Goal: Feedback & Contribution: Submit feedback/report problem

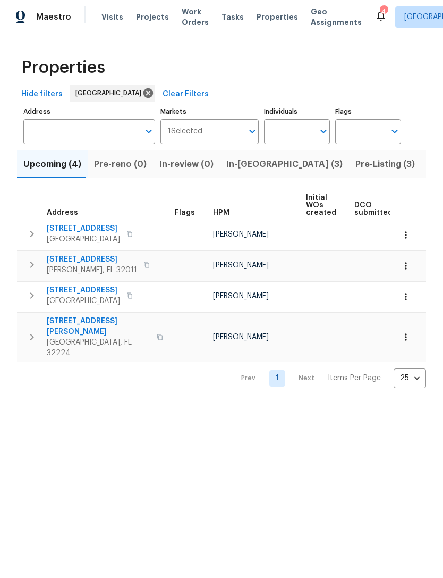
click at [428, 172] on span "Listed (76)" at bounding box center [451, 164] width 46 height 15
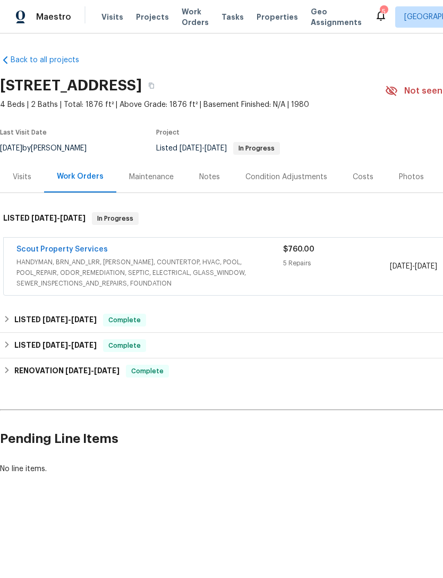
click at [199, 284] on span "HANDYMAN, BRN_AND_LRR, [PERSON_NAME], COUNTERTOP, HVAC, POOL, POOL_REPAIR, ODOR…" at bounding box center [149, 273] width 267 height 32
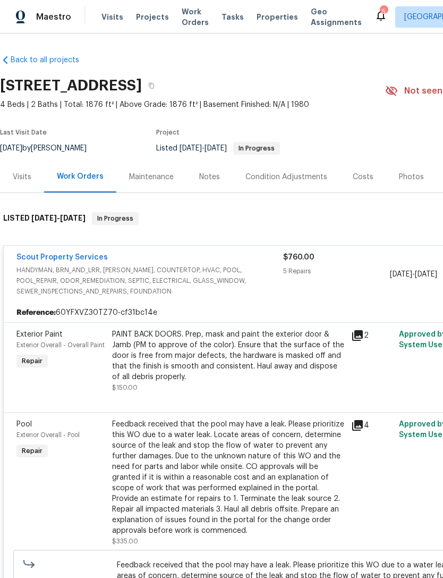
scroll to position [9, 20]
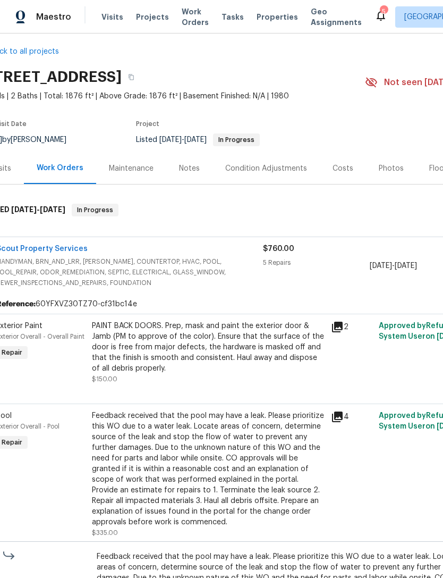
click at [287, 362] on div "PAINT BACK DOORS. Prep, mask and paint the exterior door & Jamb (PM to approve …" at bounding box center [208, 347] width 233 height 53
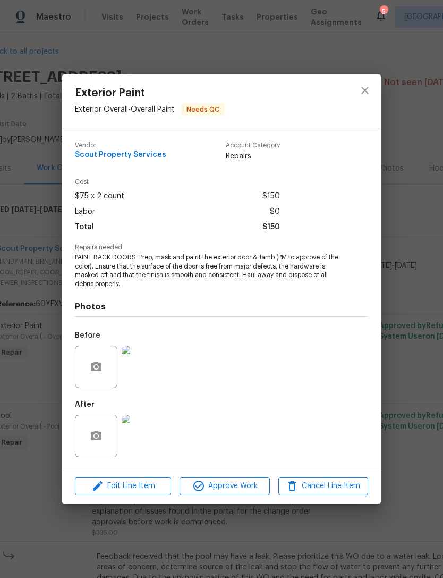
click at [149, 441] on img at bounding box center [143, 436] width 43 height 43
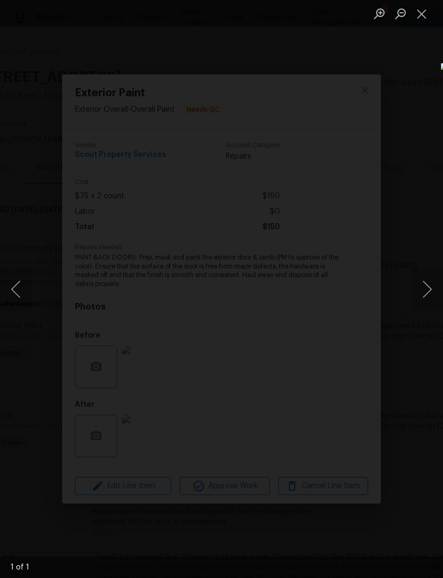
click at [424, 284] on button "Next image" at bounding box center [427, 289] width 32 height 43
click at [430, 291] on button "Next image" at bounding box center [427, 289] width 32 height 43
click at [428, 296] on button "Next image" at bounding box center [427, 289] width 32 height 43
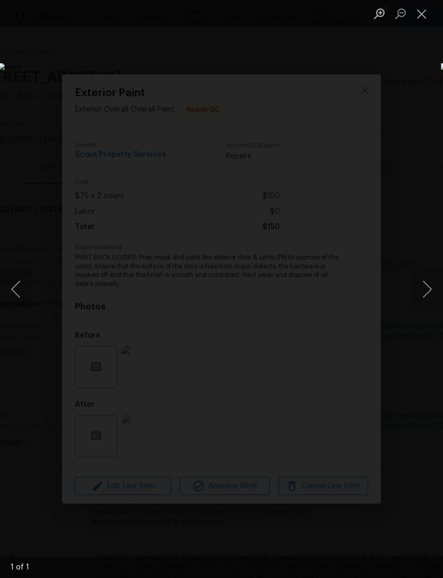
click at [12, 286] on button "Previous image" at bounding box center [16, 289] width 32 height 43
click at [22, 283] on button "Previous image" at bounding box center [16, 289] width 32 height 43
click at [22, 292] on button "Previous image" at bounding box center [16, 289] width 32 height 43
click at [416, 20] on button "Close lightbox" at bounding box center [421, 13] width 21 height 19
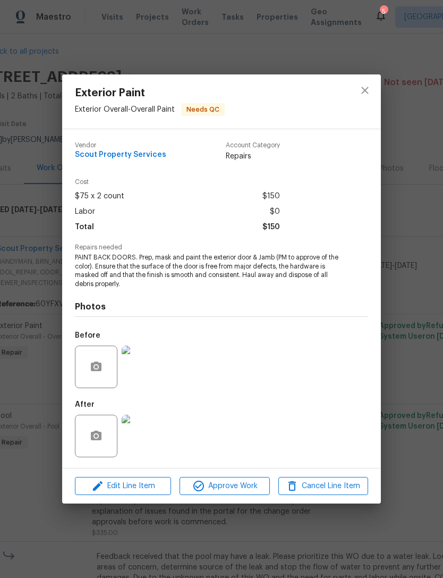
click at [142, 369] on img at bounding box center [143, 367] width 43 height 43
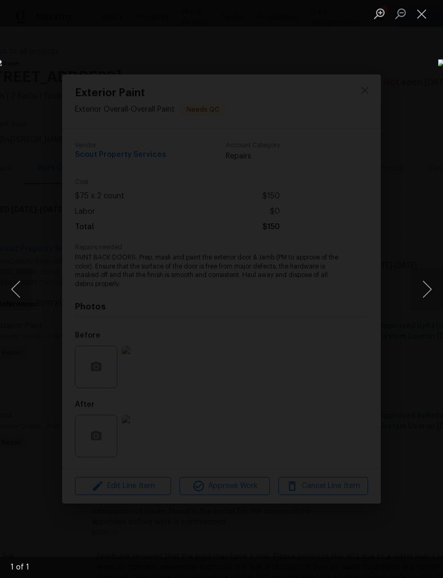
click at [423, 17] on button "Close lightbox" at bounding box center [421, 13] width 21 height 19
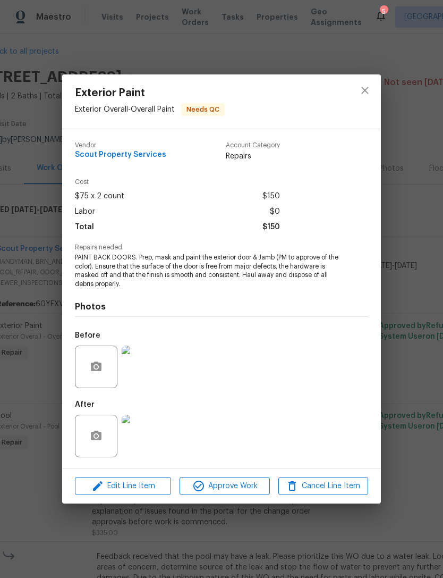
click at [146, 434] on img at bounding box center [143, 436] width 43 height 43
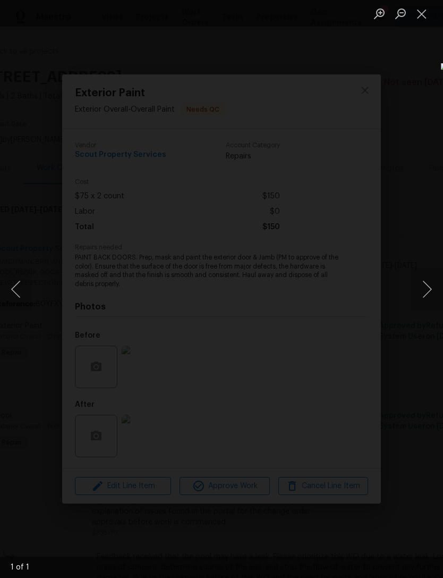
click at [416, 16] on button "Close lightbox" at bounding box center [421, 13] width 21 height 19
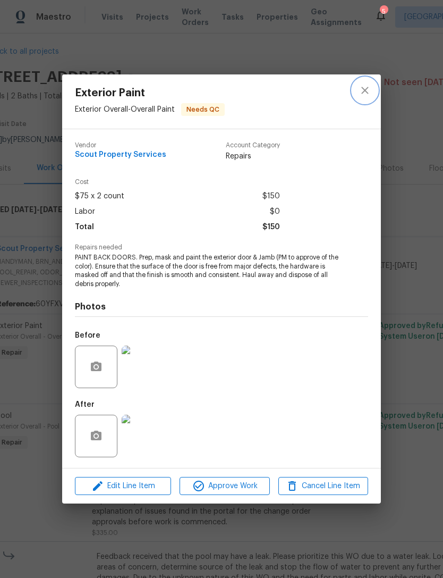
click at [367, 98] on button "close" at bounding box center [365, 91] width 26 height 26
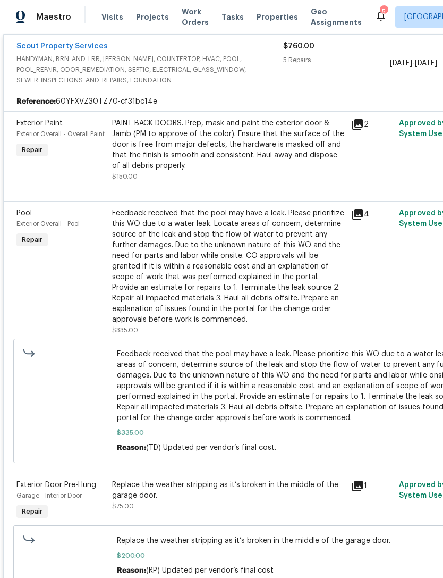
scroll to position [211, 0]
click at [270, 269] on div "Feedback received that the pool may have a leak. Please prioritize this WO due …" at bounding box center [228, 266] width 233 height 117
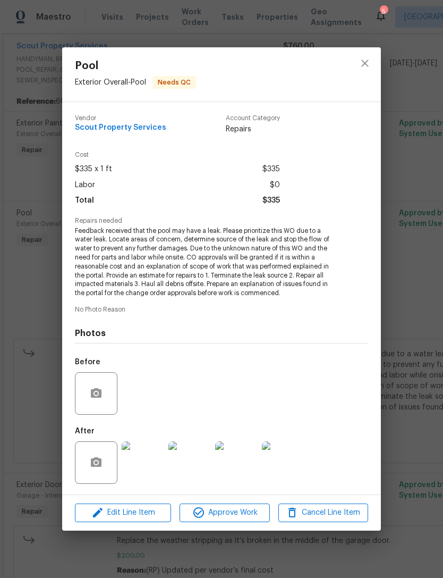
click at [146, 461] on img at bounding box center [143, 462] width 43 height 43
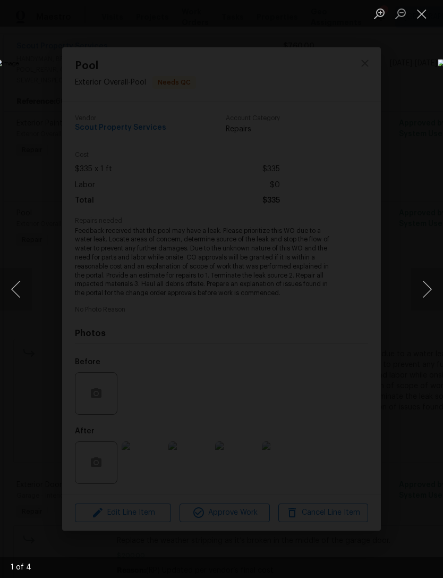
click at [438, 280] on button "Next image" at bounding box center [427, 289] width 32 height 43
click at [27, 291] on button "Previous image" at bounding box center [16, 289] width 32 height 43
click at [432, 296] on button "Next image" at bounding box center [427, 289] width 32 height 43
click at [423, 292] on button "Next image" at bounding box center [427, 289] width 32 height 43
click at [423, 293] on button "Next image" at bounding box center [427, 289] width 32 height 43
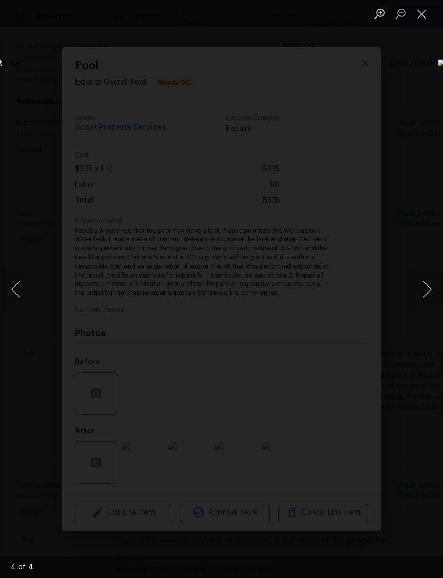
click at [424, 293] on button "Next image" at bounding box center [427, 289] width 32 height 43
click at [414, 22] on button "Close lightbox" at bounding box center [421, 13] width 21 height 19
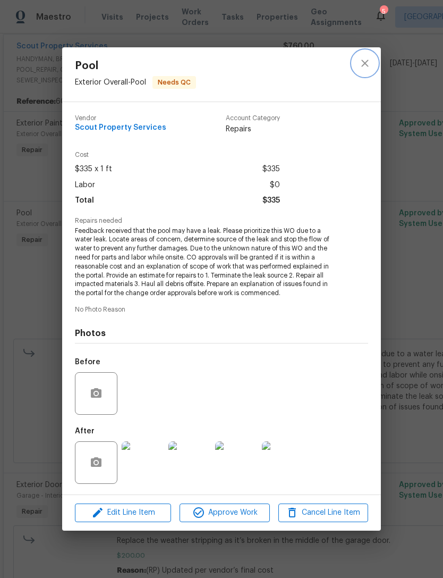
click at [367, 66] on icon "close" at bounding box center [365, 63] width 13 height 13
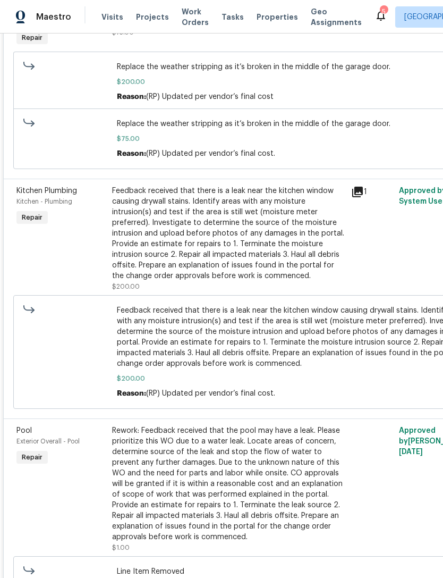
scroll to position [685, 0]
click at [360, 197] on icon at bounding box center [357, 191] width 11 height 11
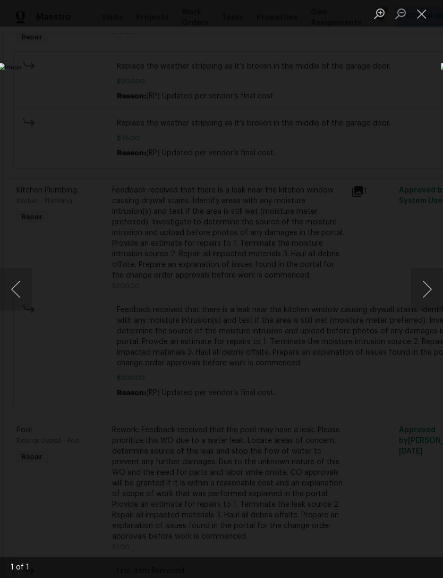
click at [418, 13] on button "Close lightbox" at bounding box center [421, 13] width 21 height 19
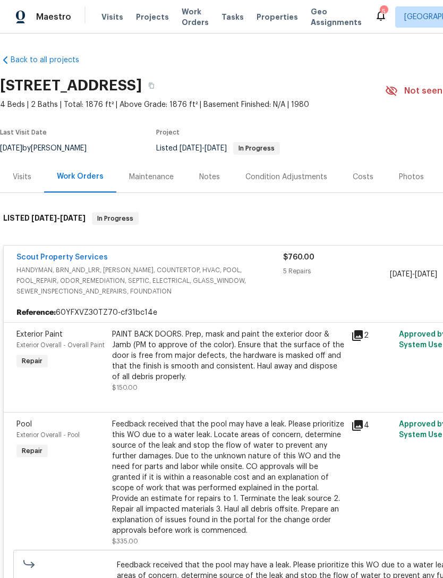
scroll to position [0, 0]
click at [112, 22] on span "Visits" at bounding box center [113, 17] width 22 height 11
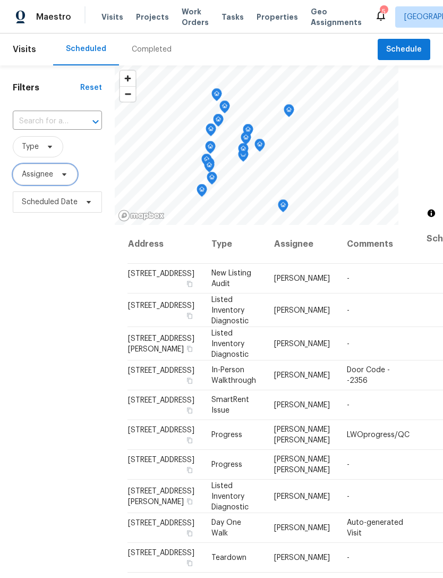
click at [65, 178] on span "Assignee" at bounding box center [45, 174] width 65 height 21
click at [40, 346] on div "Filters Reset ​ Type Assignee Scheduled Date" at bounding box center [57, 376] width 115 height 622
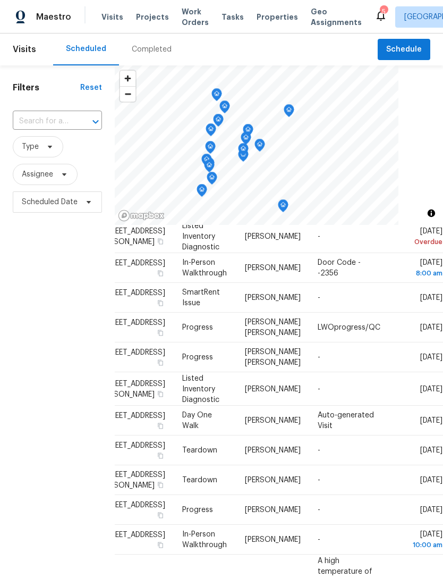
scroll to position [106, 95]
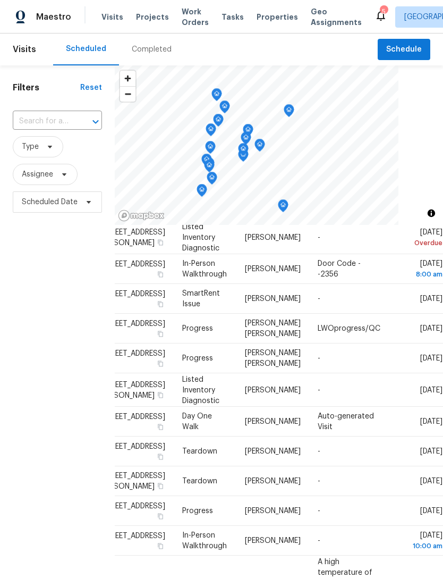
click at [0, 0] on icon at bounding box center [0, 0] width 0 height 0
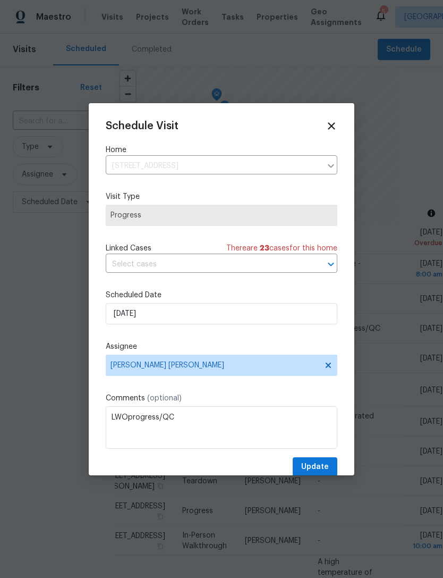
click at [331, 126] on icon at bounding box center [331, 125] width 7 height 7
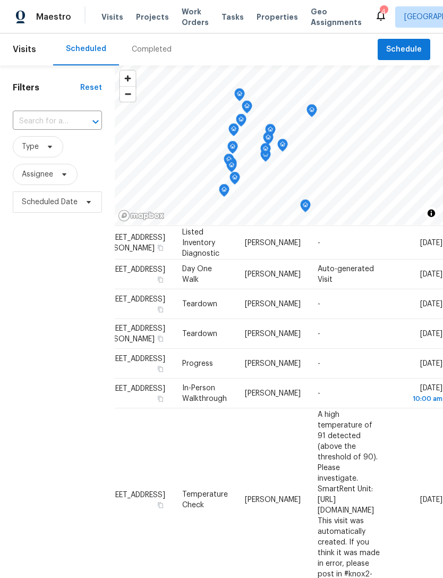
scroll to position [291, 30]
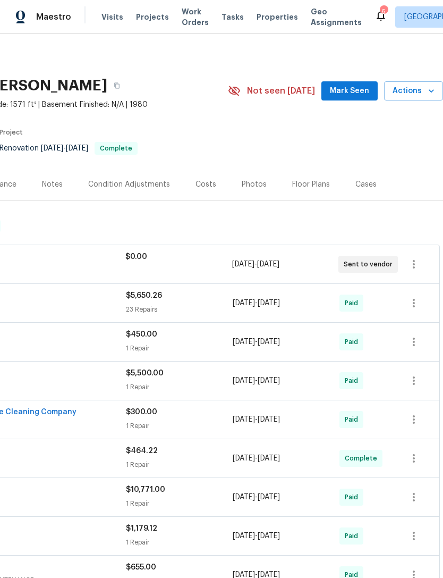
scroll to position [0, 157]
click at [430, 101] on button "Actions" at bounding box center [413, 91] width 59 height 20
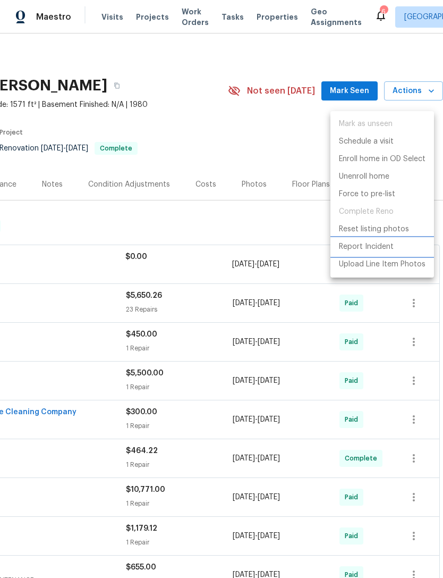
click at [361, 248] on p "Report Incident" at bounding box center [366, 246] width 55 height 11
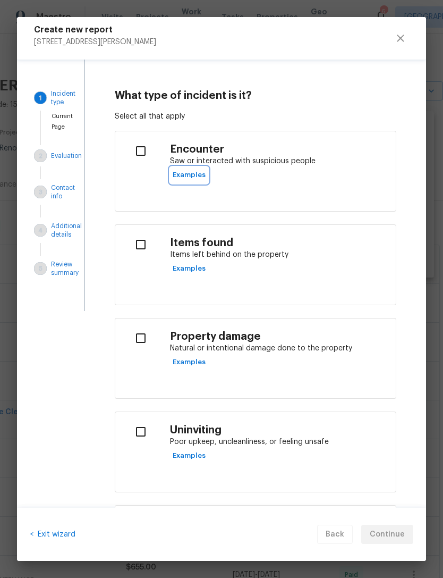
click at [204, 181] on button "Examples" at bounding box center [189, 175] width 38 height 16
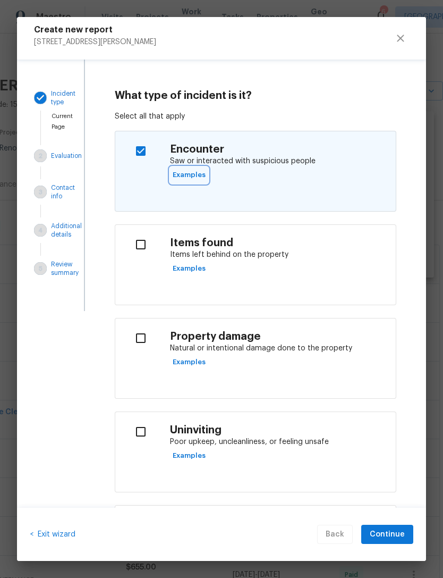
click at [195, 177] on span "Examples" at bounding box center [189, 175] width 33 height 12
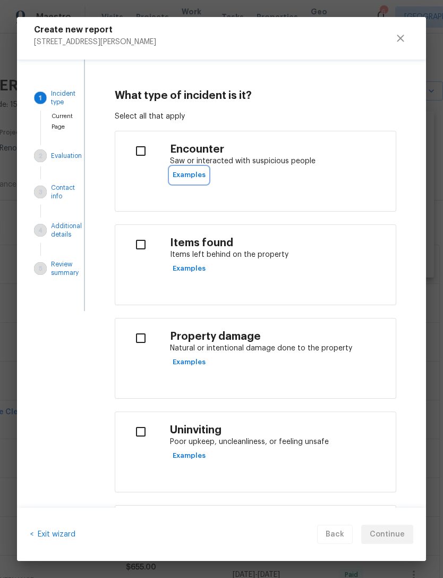
click at [190, 175] on span "Examples" at bounding box center [189, 175] width 33 height 12
checkbox input "true"
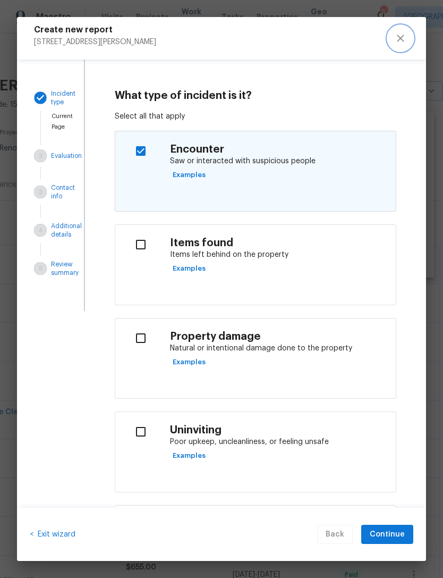
click at [397, 38] on icon "close" at bounding box center [400, 38] width 13 height 13
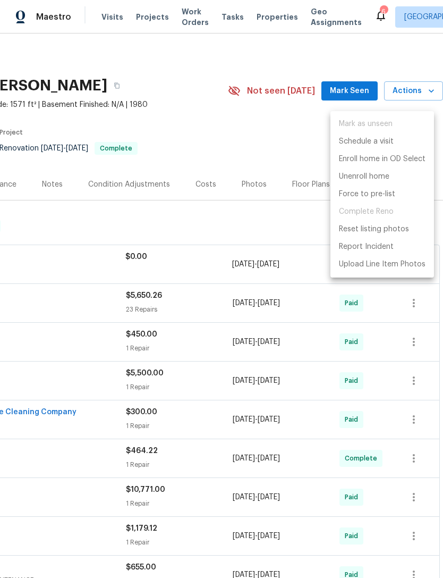
click at [354, 55] on div at bounding box center [221, 289] width 443 height 578
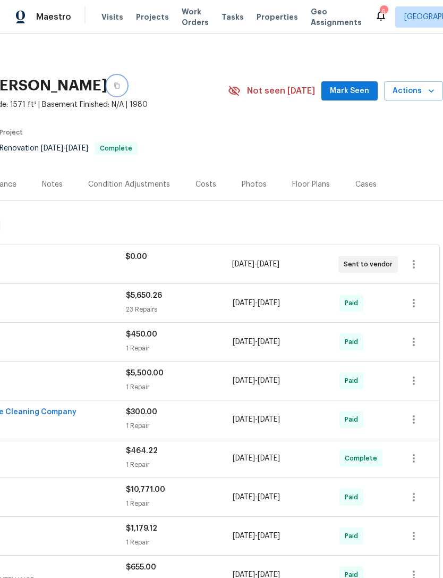
click at [120, 89] on icon "button" at bounding box center [116, 86] width 5 height 6
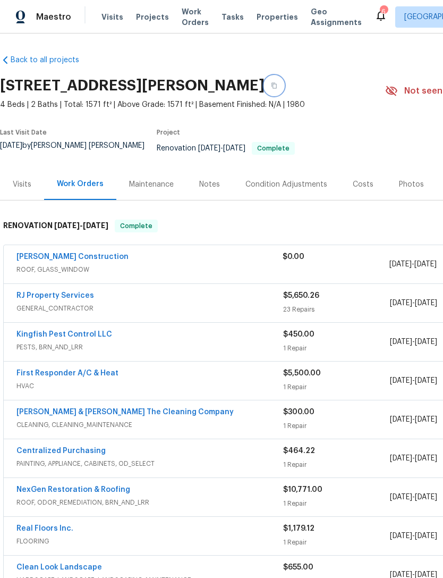
scroll to position [0, 0]
click at [264, 22] on span "Properties" at bounding box center [277, 17] width 41 height 11
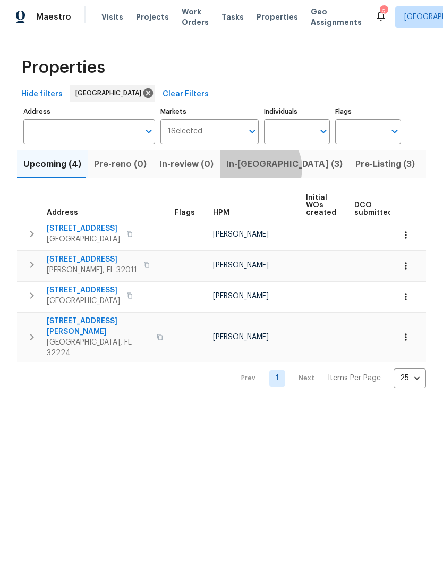
click at [251, 172] on span "In-[GEOGRAPHIC_DATA] (3)" at bounding box center [284, 164] width 116 height 15
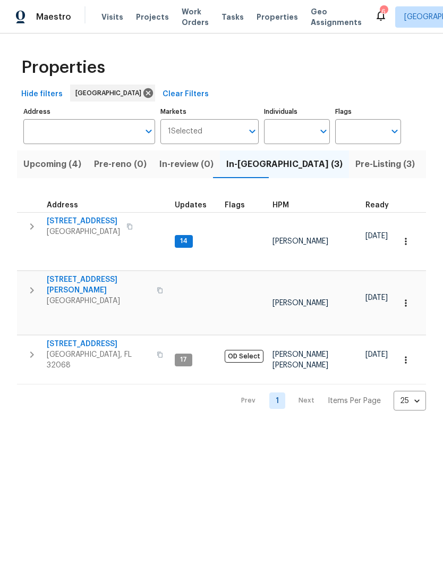
click at [410, 355] on icon "button" at bounding box center [406, 360] width 11 height 11
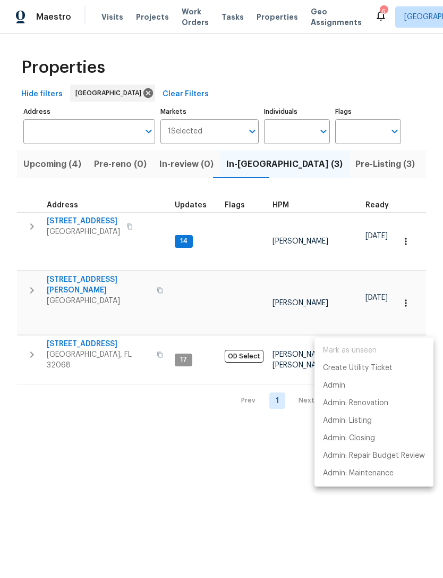
click at [279, 410] on div at bounding box center [221, 289] width 443 height 578
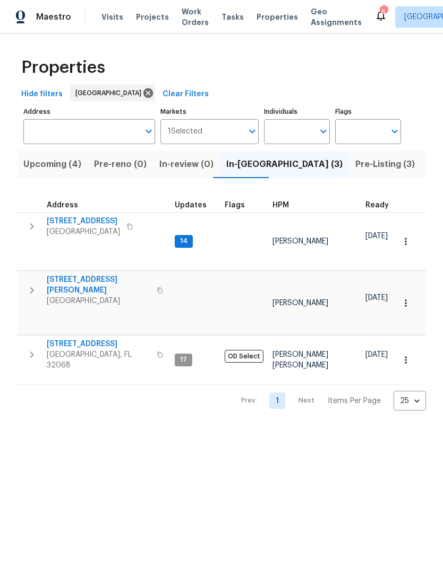
click at [86, 349] on span "Middleburg, FL 32068" at bounding box center [99, 359] width 104 height 21
click at [428, 172] on span "Listed (75)" at bounding box center [450, 164] width 45 height 15
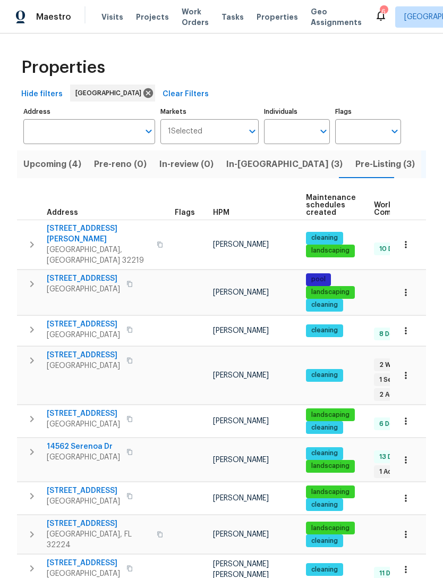
click at [223, 216] on span "HPM" at bounding box center [221, 212] width 16 height 7
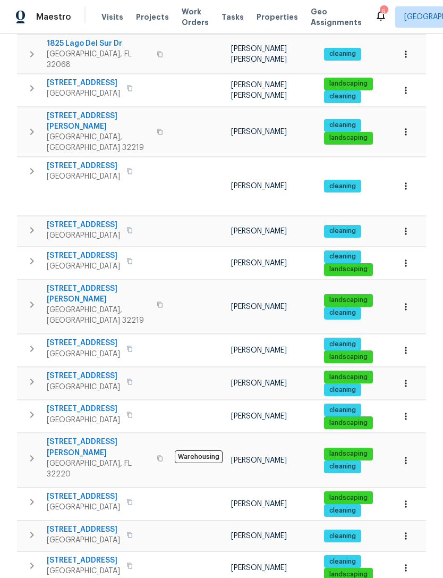
scroll to position [34, 0]
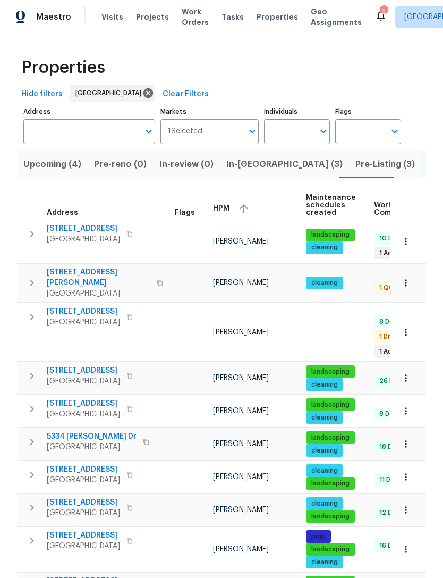
click at [94, 306] on span "5301 Oak Trail Ln" at bounding box center [83, 311] width 73 height 11
click at [224, 216] on div "HPM" at bounding box center [255, 208] width 85 height 16
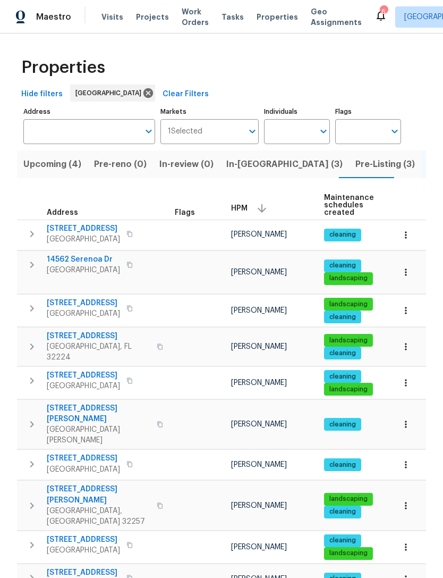
click at [239, 216] on div "HPM" at bounding box center [273, 208] width 85 height 16
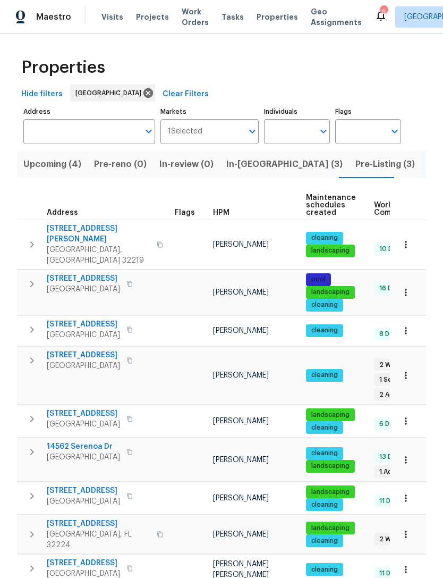
click at [228, 216] on span "HPM" at bounding box center [221, 212] width 16 height 7
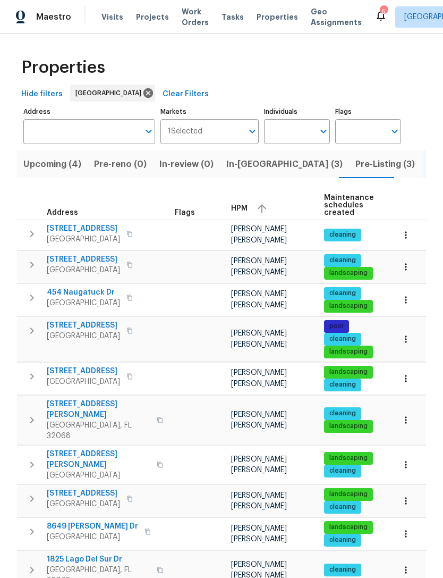
click at [94, 464] on span "601 Morgan St" at bounding box center [99, 459] width 104 height 21
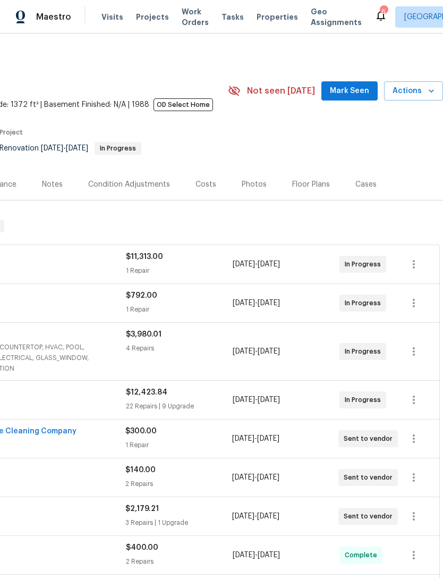
scroll to position [0, 157]
click at [425, 98] on span "Actions" at bounding box center [414, 91] width 42 height 13
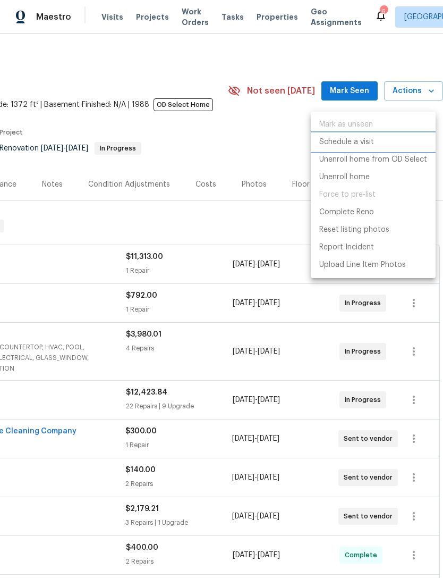
click at [362, 138] on p "Schedule a visit" at bounding box center [347, 142] width 55 height 11
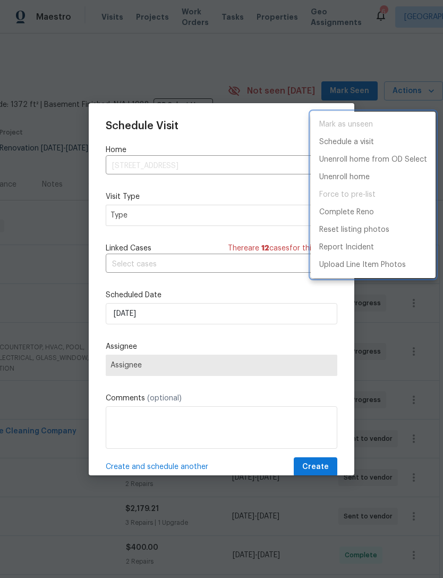
click at [121, 225] on div at bounding box center [221, 289] width 443 height 578
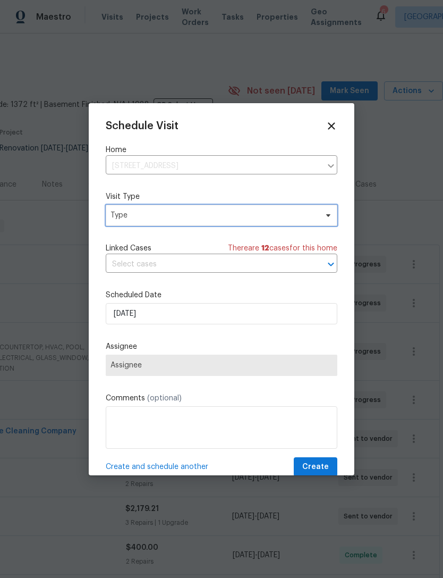
click at [114, 220] on span "Type" at bounding box center [214, 215] width 207 height 11
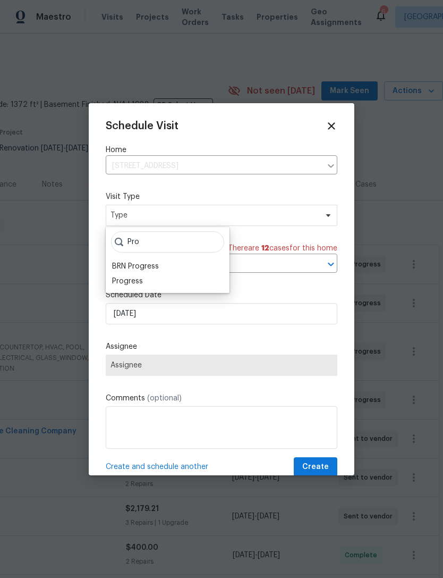
type input "Pro"
click at [124, 284] on div "Progress" at bounding box center [127, 281] width 31 height 11
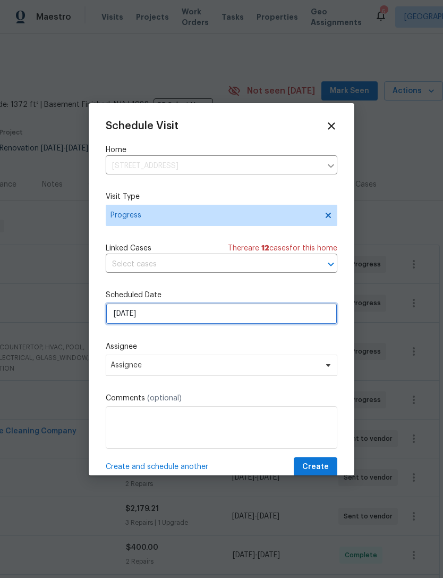
click at [220, 319] on input "9/19/2025" at bounding box center [222, 313] width 232 height 21
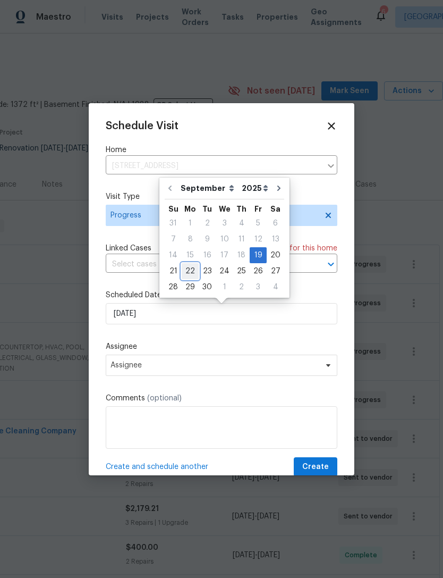
click at [188, 270] on div "22" at bounding box center [190, 271] width 17 height 15
type input "9/22/2025"
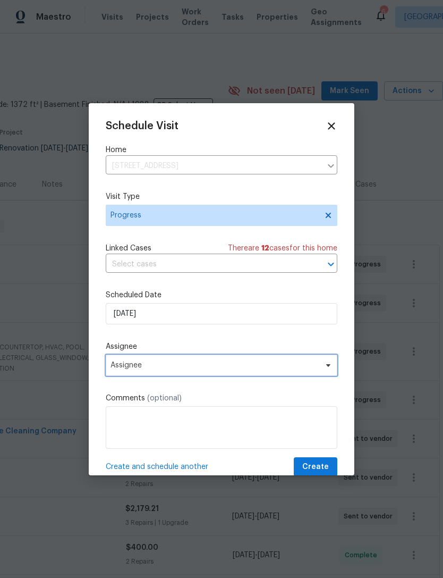
click at [164, 369] on span "Assignee" at bounding box center [215, 365] width 208 height 9
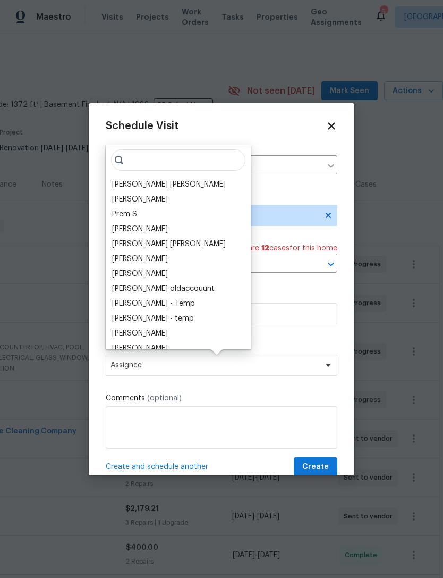
click at [175, 189] on div "[PERSON_NAME] [PERSON_NAME]" at bounding box center [169, 184] width 114 height 11
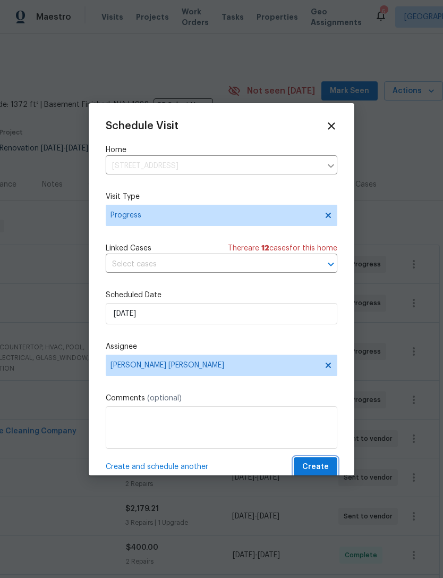
click at [324, 464] on span "Create" at bounding box center [316, 466] width 27 height 13
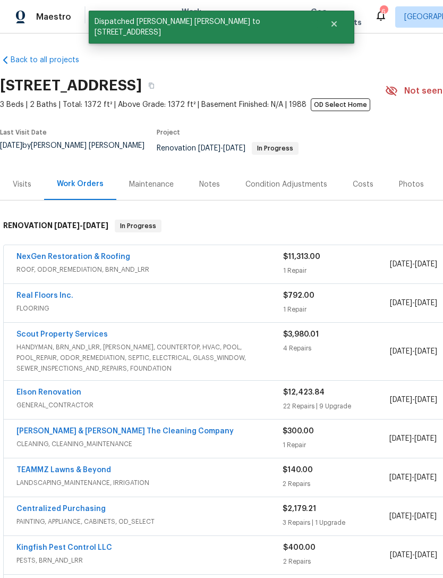
scroll to position [0, 0]
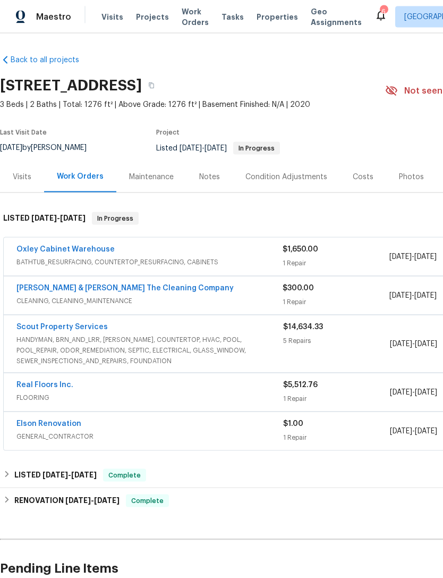
click at [111, 444] on div "Elson Renovation GENERAL_CONTRACTOR" at bounding box center [149, 431] width 267 height 26
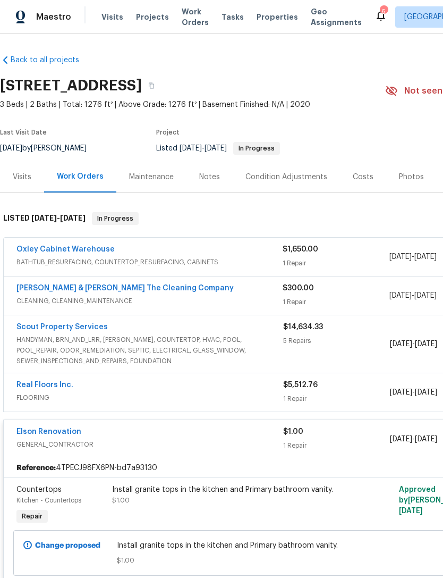
click at [154, 452] on div "Elson Renovation GENERAL_CONTRACTOR" at bounding box center [149, 439] width 267 height 26
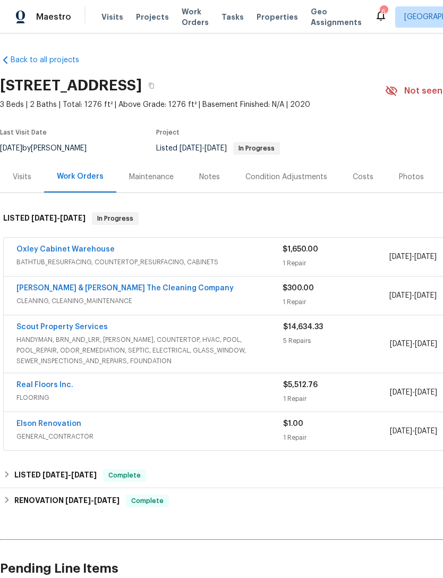
click at [229, 296] on div "[PERSON_NAME] & [PERSON_NAME] The Cleaning Company" at bounding box center [149, 289] width 266 height 13
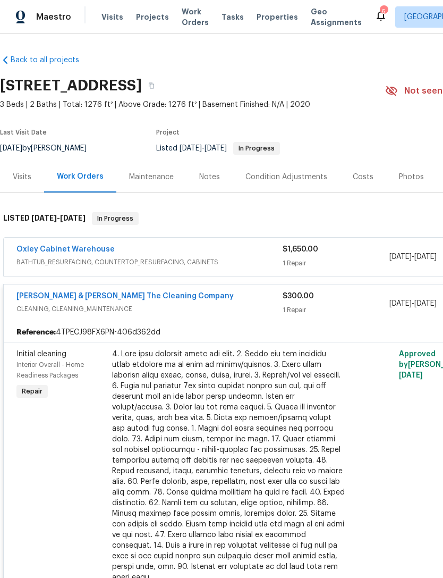
scroll to position [0, 0]
click at [179, 257] on div "Oxley Cabinet Warehouse" at bounding box center [149, 250] width 266 height 13
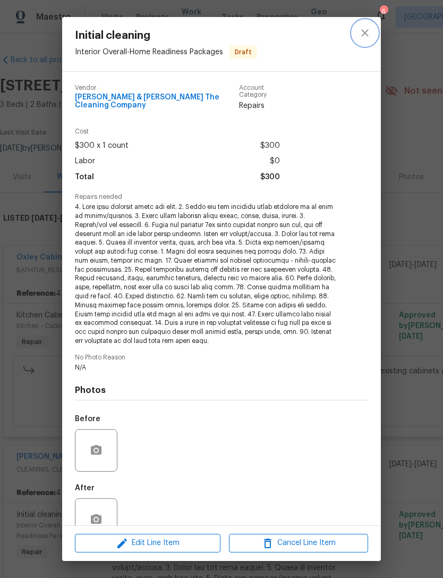
click at [363, 26] on button "close" at bounding box center [365, 33] width 26 height 26
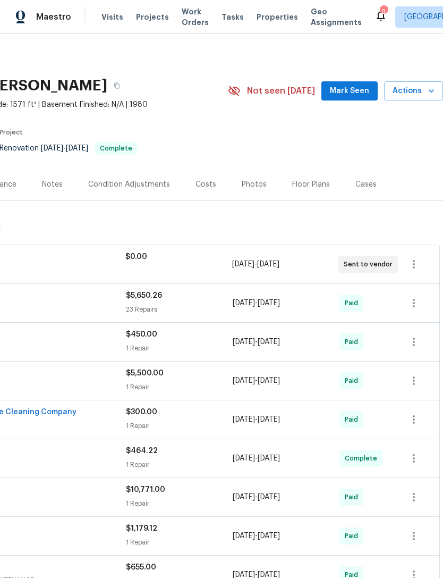
scroll to position [0, 157]
click at [424, 98] on span "Actions" at bounding box center [414, 91] width 42 height 13
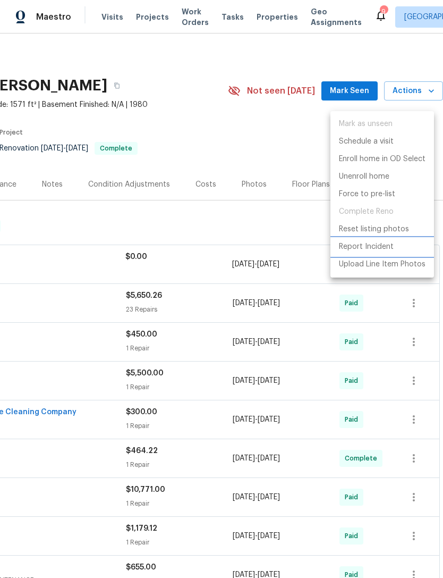
click at [372, 245] on p "Report Incident" at bounding box center [366, 246] width 55 height 11
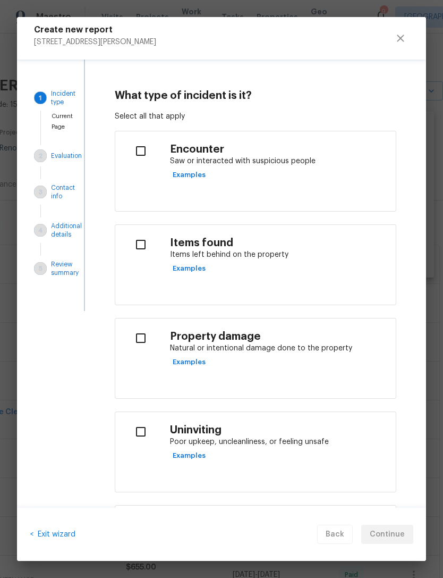
click at [290, 173] on div "Encounter Saw or interacted with suspicious people Examples" at bounding box center [278, 163] width 217 height 40
checkbox input "true"
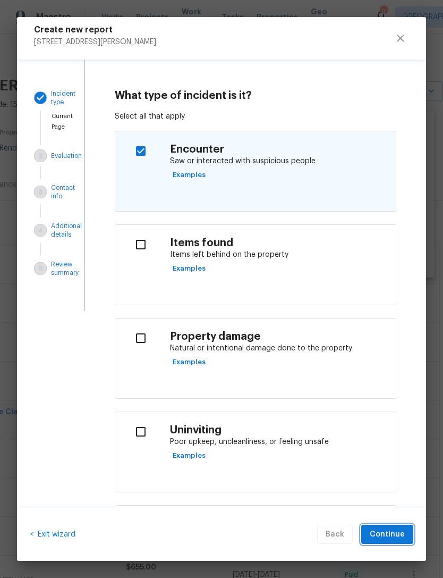
click at [394, 531] on span "Continue" at bounding box center [387, 534] width 35 height 13
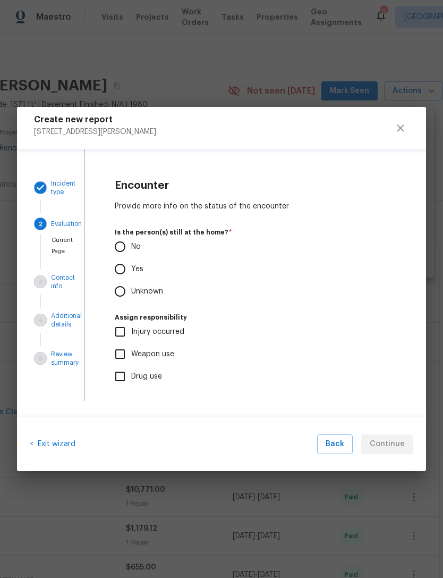
click at [128, 289] on input "Unknown" at bounding box center [120, 291] width 22 height 22
radio input "true"
click at [334, 441] on span "Back" at bounding box center [335, 444] width 19 height 13
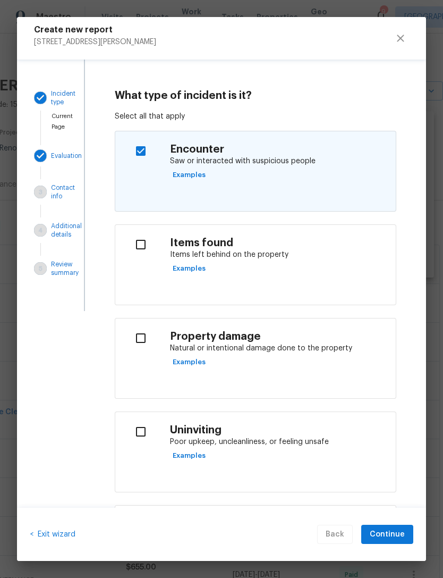
click at [226, 258] on p "Items left behind on the property" at bounding box center [278, 254] width 217 height 11
checkbox input "true"
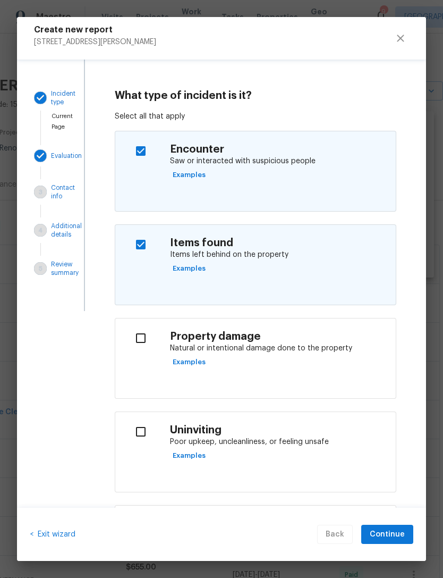
click at [248, 184] on div "Encounter Saw or interacted with suspicious people Examples" at bounding box center [279, 161] width 230 height 56
checkbox input "false"
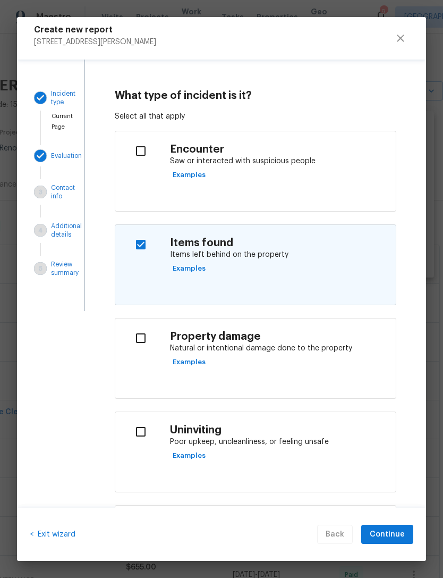
scroll to position [0, 0]
click at [229, 254] on p "Items left behind on the property" at bounding box center [278, 254] width 217 height 11
checkbox input "false"
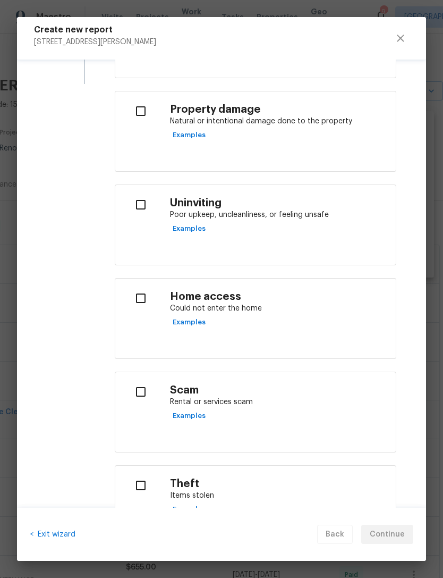
scroll to position [240, 0]
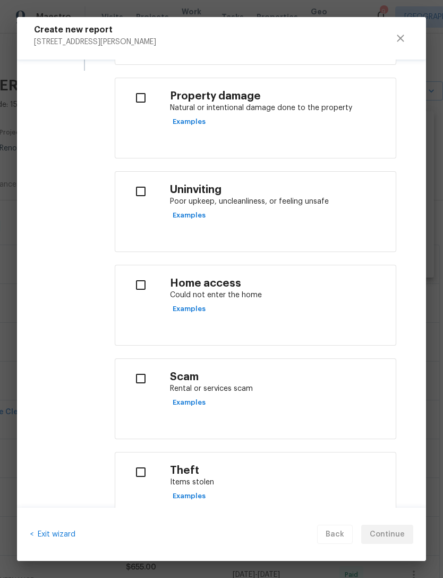
click at [154, 382] on input "checkbox" at bounding box center [140, 378] width 33 height 22
checkbox input "true"
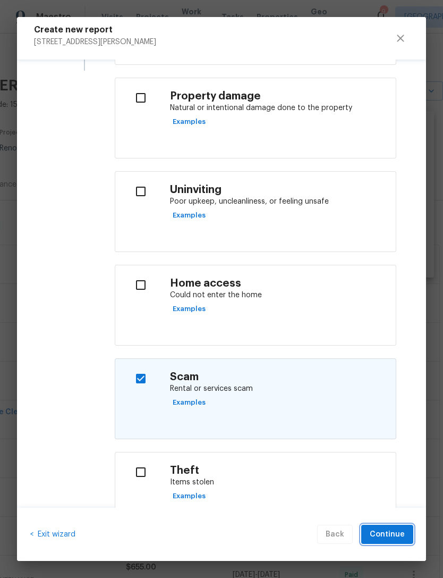
click at [392, 537] on span "Continue" at bounding box center [387, 534] width 35 height 13
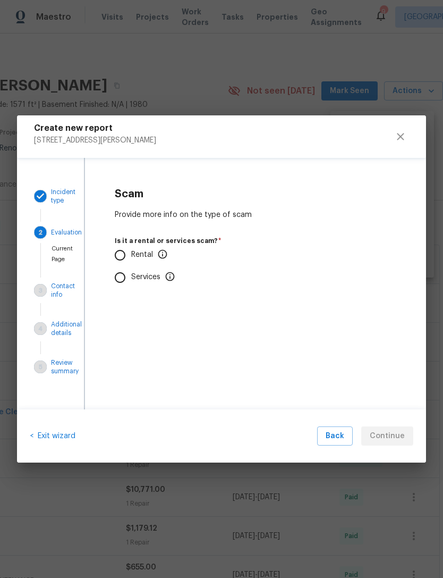
click at [120, 259] on input "Rental" at bounding box center [120, 255] width 22 height 22
radio input "true"
click at [127, 317] on input "No" at bounding box center [120, 318] width 22 height 22
radio input "true"
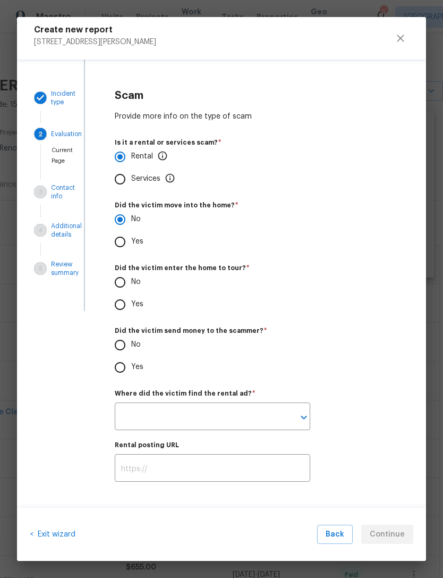
click at [123, 284] on input "No" at bounding box center [120, 282] width 22 height 22
radio input "true"
click at [124, 350] on input "No" at bounding box center [120, 345] width 22 height 22
radio input "true"
click at [243, 415] on input "text" at bounding box center [198, 417] width 166 height 25
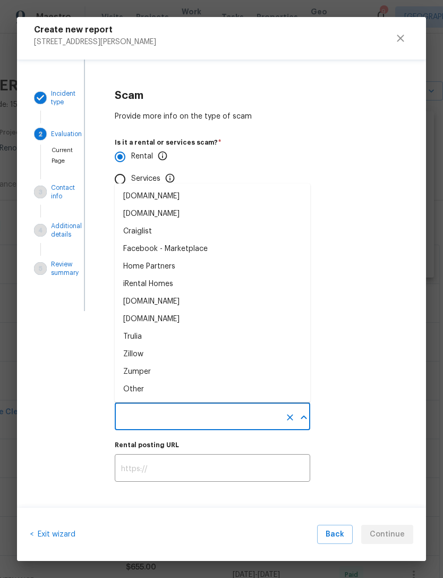
scroll to position [34, 0]
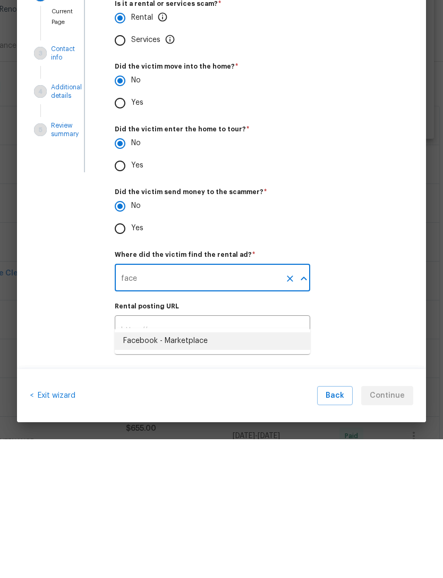
click at [194, 474] on div "Facebook - Marketplace" at bounding box center [165, 479] width 85 height 11
type input "Facebook - Marketplace"
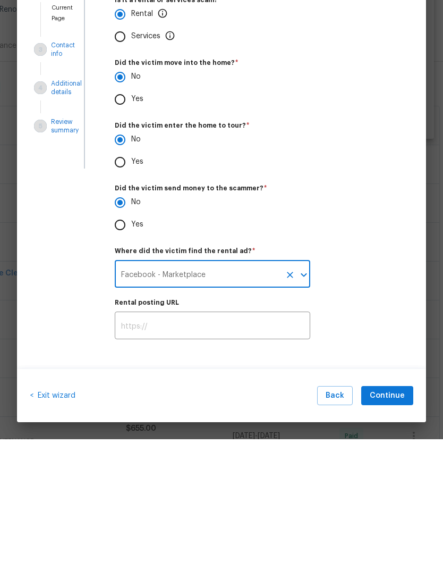
scroll to position [5, 0]
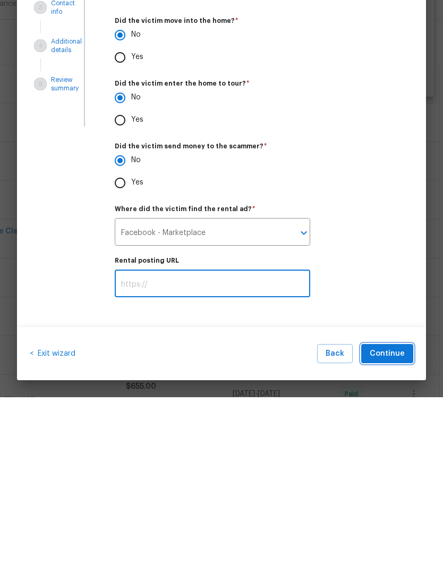
click at [391, 528] on span "Continue" at bounding box center [387, 534] width 35 height 13
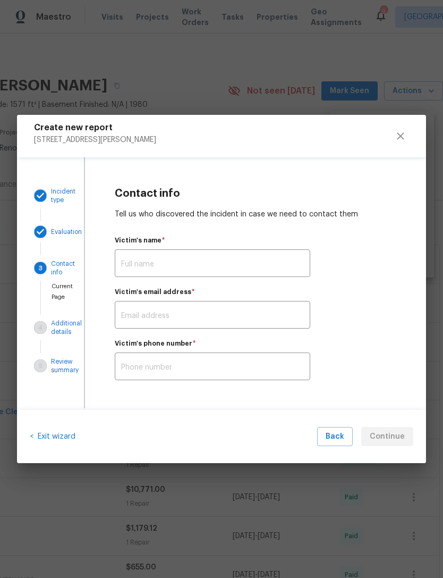
click at [225, 260] on input "text" at bounding box center [213, 264] width 196 height 25
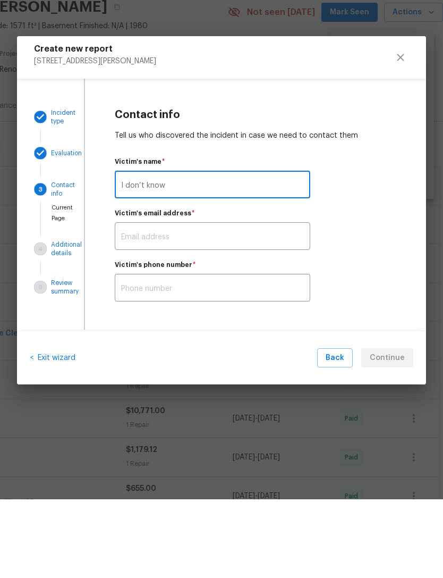
type input "I don’t know"
click at [215, 304] on input "text" at bounding box center [213, 316] width 196 height 25
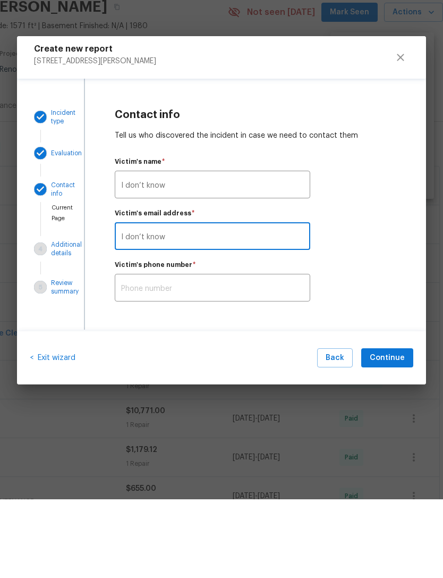
type input "I don’t know"
click at [216, 355] on input "text" at bounding box center [213, 367] width 196 height 25
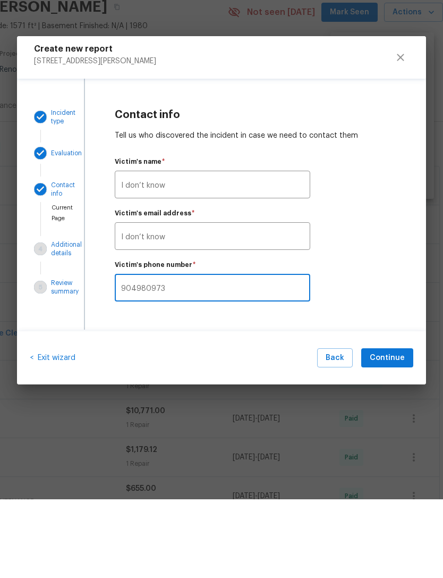
type input "9049809735"
click at [394, 430] on span "Continue" at bounding box center [387, 436] width 35 height 13
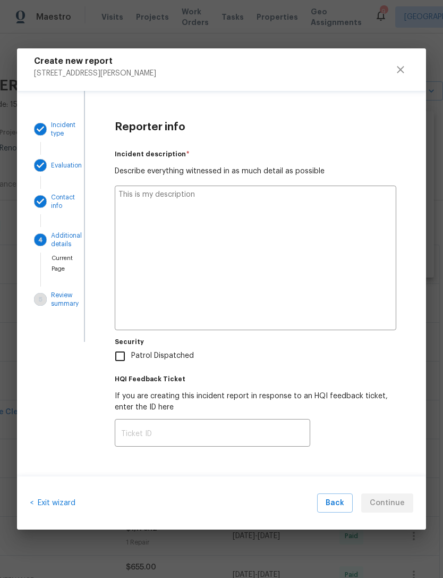
click at [231, 272] on textarea at bounding box center [256, 258] width 282 height 145
type textarea "x"
click at [161, 243] on textarea at bounding box center [256, 258] width 282 height 145
paste textarea "Hey sir, Where should I report a Rental Scam? [STREET_ADDRESS][PERSON_NAME] I j…"
type textarea "Hey sir, Where should I report a Rental Scam? [STREET_ADDRESS][PERSON_NAME] I j…"
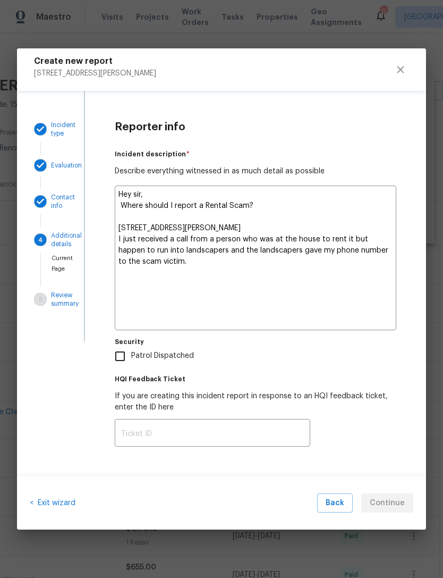
type textarea "x"
click at [257, 208] on textarea "Hey sir, Where should I report a Rental Scam? [STREET_ADDRESS][PERSON_NAME] I j…" at bounding box center [256, 258] width 282 height 145
click at [259, 209] on textarea "Hey sir, Where should I report a Rental Scam? [STREET_ADDRESS][PERSON_NAME] I j…" at bounding box center [256, 258] width 282 height 145
type textarea "I just received a call from a person who was at the house to rent it but happen…"
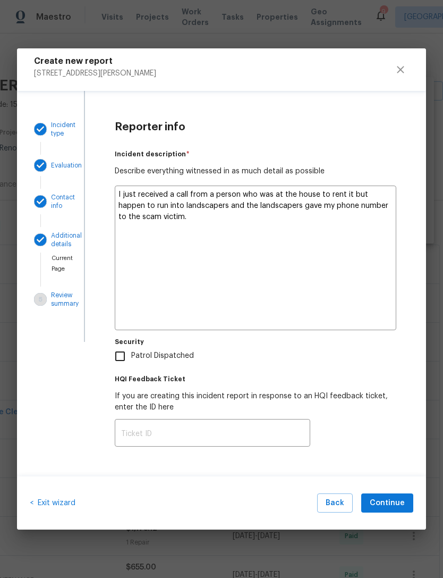
type textarea "x"
click at [217, 214] on textarea "I just received a call from a person who was at the house to rent it but happen…" at bounding box center [256, 258] width 282 height 145
type textarea "I just received a call from a person who was at the house to rent it but happen…"
type textarea "x"
type textarea "I just received a call from a person who was at the house to rent it but happen…"
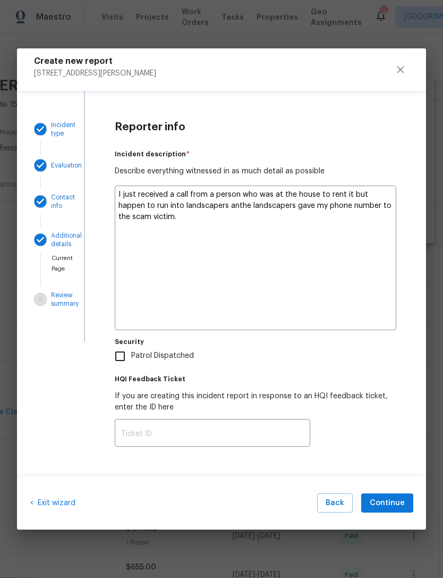
type textarea "x"
type textarea "I just received a call from a person who was at the house to rent it but happen…"
type textarea "x"
type textarea "I just received a call from a person who was at the house to rent it but happen…"
type textarea "x"
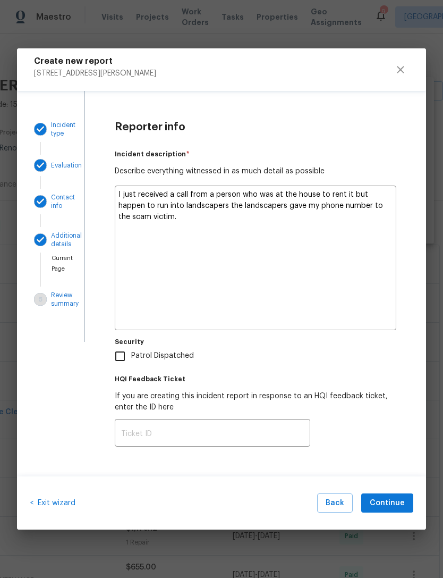
type textarea "I just received a call from a person who was at the house to rent it but happen…"
type textarea "x"
type textarea "I just received a call from a person who was at the house to rent it but happen…"
type textarea "x"
type textarea "I just received a call from a person who was at the house to rent it but happen…"
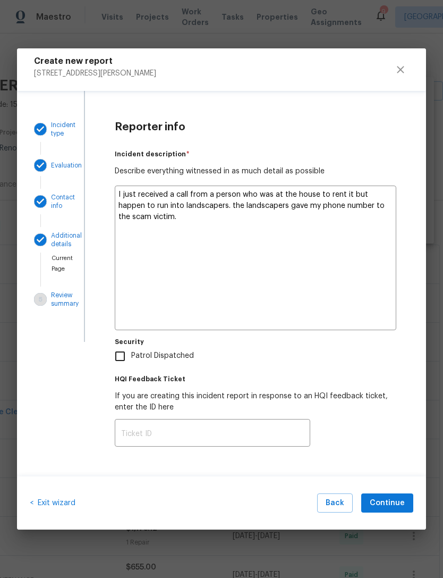
type textarea "x"
click at [258, 217] on textarea "I just received a call from a person who was at the house to rent it but happen…" at bounding box center [256, 258] width 282 height 145
type textarea "I just received a call from a person who was at the house to rent it but happen…"
type textarea "x"
type textarea "I just received a call from a person who was at the house to rent it but happen…"
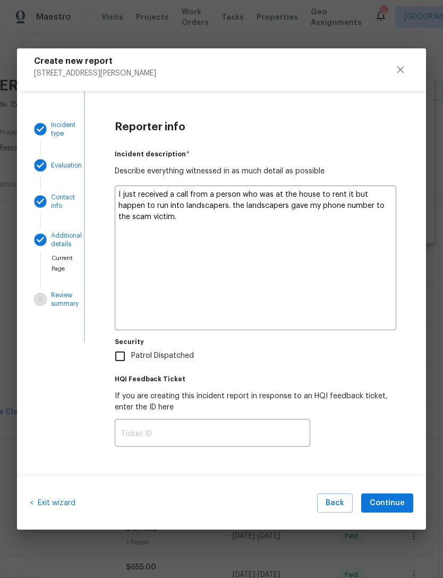
type textarea "x"
type textarea "I just received a call from a person who was at the house to rent it but happen…"
type textarea "x"
type textarea "I just received a call from a person who was at the house to rent it but happen…"
type textarea "x"
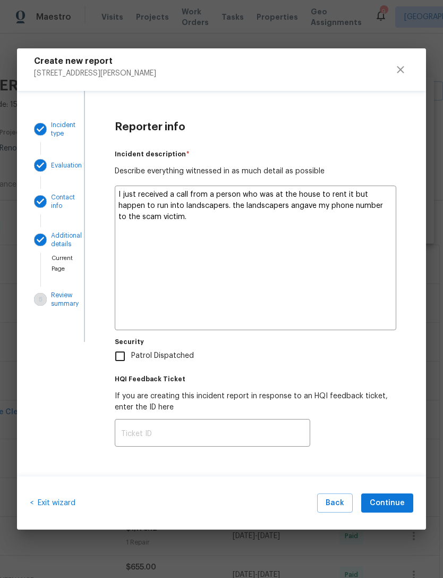
type textarea "I just received a call from a person who was at the house to rent it but happen…"
type textarea "x"
type textarea "I just received a call from a person who was at the house to rent it but happen…"
type textarea "x"
type textarea "I just received a call from a person who was at the house to rent it but happen…"
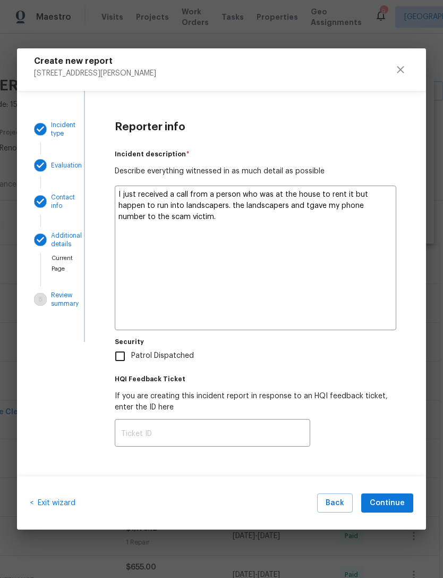
type textarea "x"
type textarea "I just received a call from a person who was at the house to rent it but happen…"
type textarea "x"
type textarea "I just received a call from a person who was at the house to rent it but happen…"
type textarea "x"
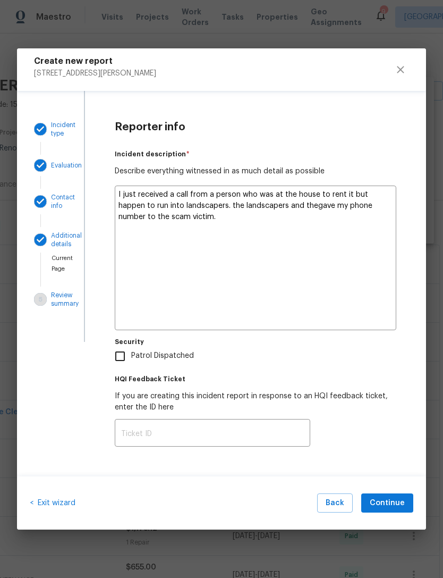
type textarea "I just received a call from a person who was at the house to rent it but happen…"
type textarea "x"
type textarea "I just received a call from a person who was at the house to rent it but happen…"
type textarea "x"
type textarea "I just received a call from a person who was at the house to rent it but happen…"
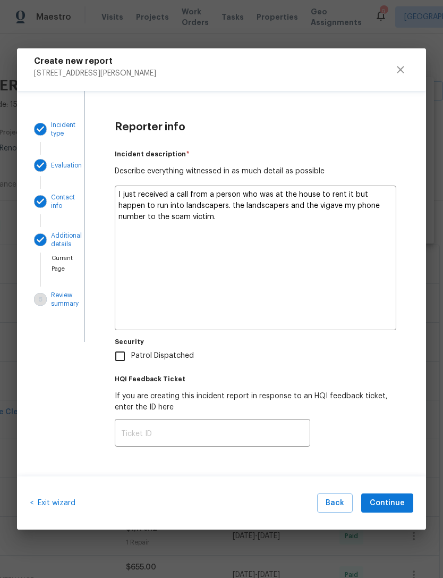
type textarea "x"
type textarea "I just received a call from a person who was at the house to rent it but happen…"
type textarea "x"
type textarea "I just received a call from a person who was at the house to rent it but happen…"
type textarea "x"
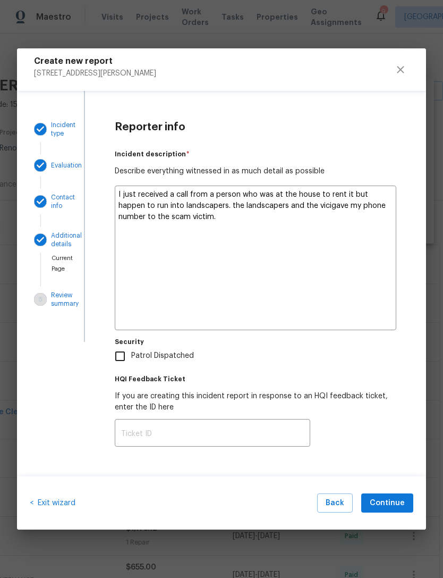
type textarea "I just received a call from a person who was at the house to rent it but happen…"
type textarea "x"
type textarea "I just received a call from a person who was at the house to rent it but happen…"
type textarea "x"
type textarea "I just received a call from a person who was at the house to rent it but happen…"
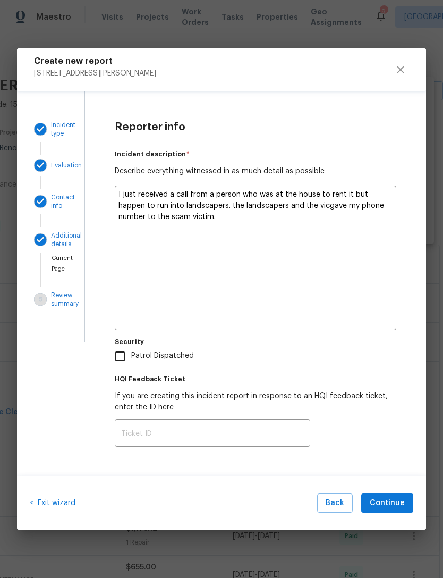
type textarea "x"
type textarea "I just received a call from a person who was at the house to rent it but happen…"
type textarea "x"
type textarea "I just received a call from a person who was at the house to rent it but happen…"
type textarea "x"
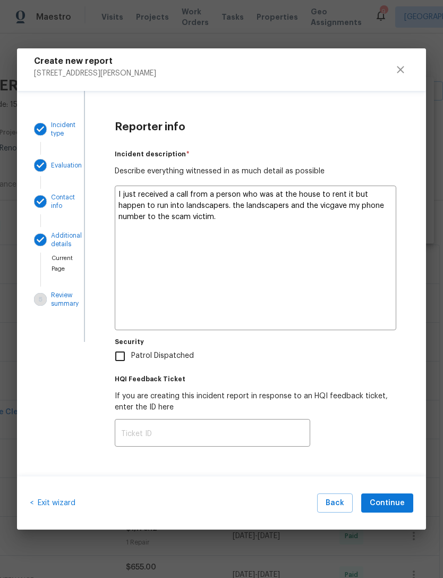
type textarea "I just received a call from a person who was at the house to rent it but happen…"
type textarea "x"
type textarea "I just received a call from a person who was at the house to rent it but happen…"
type textarea "x"
type textarea "I just received a call from a person who was at the house to rent it but happen…"
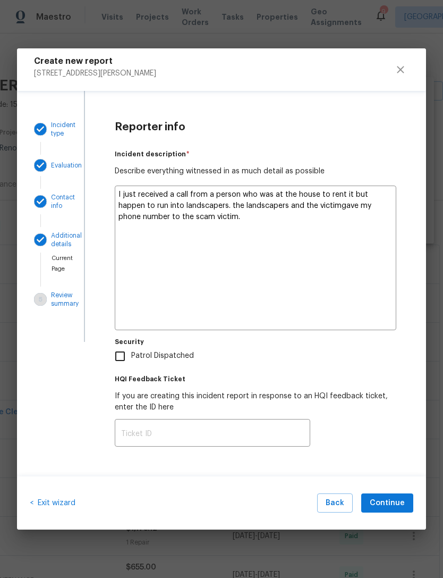
type textarea "x"
type textarea "I just received a call from a person who was at the house to rent it but happen…"
type textarea "x"
type textarea "I just received a call from a person who was at the house to rent it but happen…"
type textarea "x"
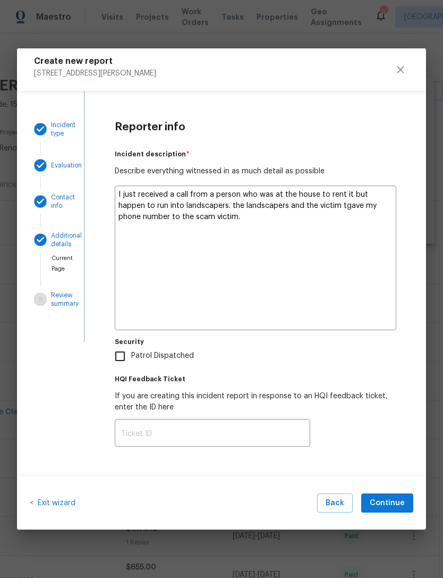
type textarea "I just received a call from a person who was at the house to rent it but happen…"
type textarea "x"
type textarea "I just received a call from a person who was at the house to rent it but happen…"
type textarea "x"
type textarea "I just received a call from a person who was at the house to rent it but happen…"
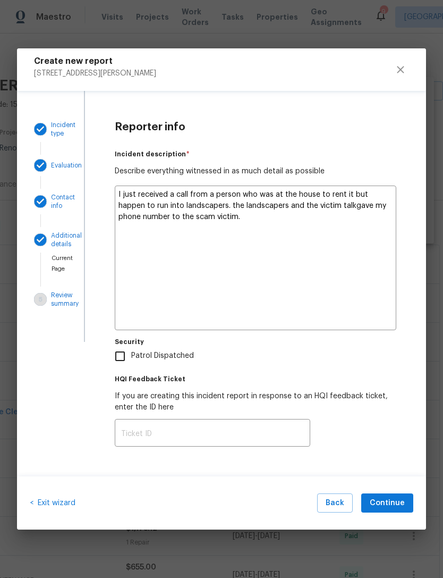
type textarea "x"
type textarea "I just received a call from a person who was at the house to rent it but happen…"
type textarea "x"
type textarea "I just received a call from a person who was at the house to rent it but happen…"
type textarea "x"
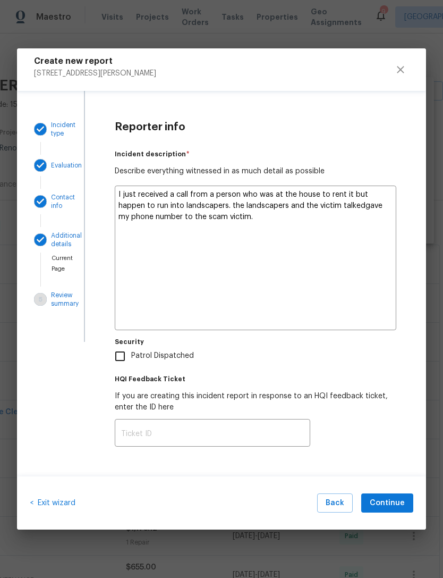
type textarea "I just received a call from a person who was at the house to rent it but happen…"
type textarea "x"
type textarea "I just received a call from a person who was at the house to rent it but happen…"
type textarea "x"
type textarea "I just received a call from a person who was at the house to rent it but happen…"
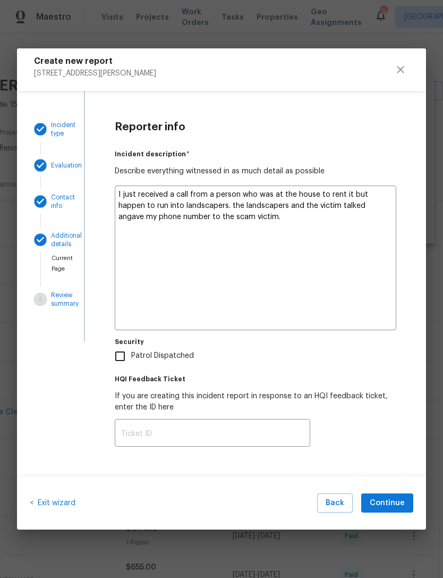
type textarea "x"
type textarea "I just received a call from a person who was at the house to rent it but happen…"
type textarea "x"
type textarea "I just received a call from a person who was at the house to rent it but happen…"
type textarea "x"
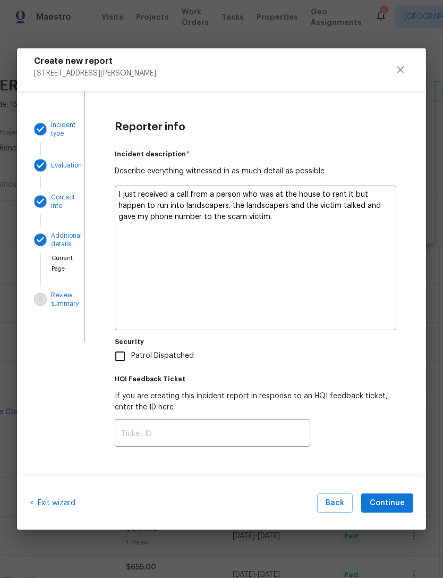
type textarea "I just received a call from a person who was at the house to rent it but happen…"
type textarea "x"
type textarea "I just received a call from a person who was at the house to rent it but happen…"
type textarea "x"
type textarea "I just received a call from a person who was at the house to rent it but happen…"
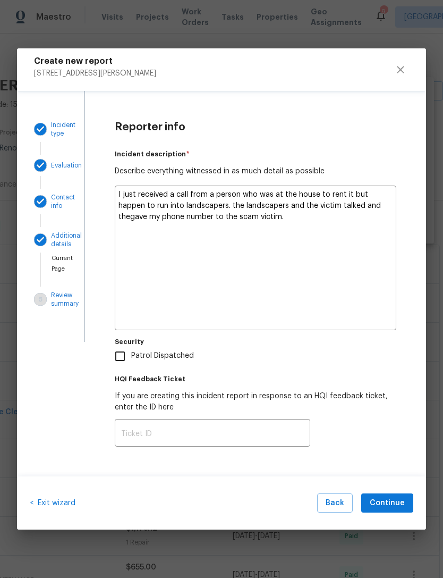
type textarea "x"
type textarea "I just received a call from a person who was at the house to rent it but happen…"
type textarea "x"
type textarea "I just received a call from a person who was at the house to rent it but happen…"
type textarea "x"
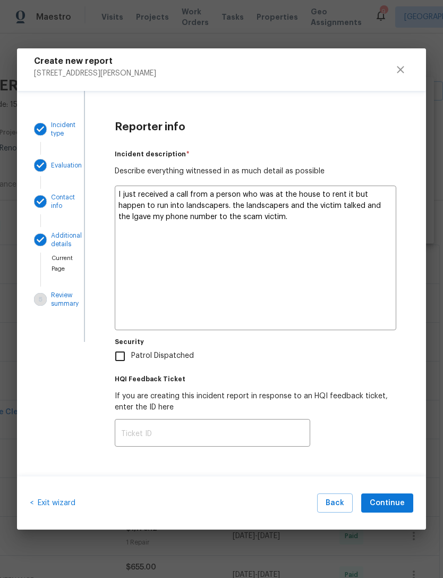
type textarea "I just received a call from a person who was at the house to rent it but happen…"
type textarea "x"
type textarea "I just received a call from a person who was at the house to rent it but happen…"
type textarea "x"
type textarea "I just received a call from a person who was at the house to rent it but happen…"
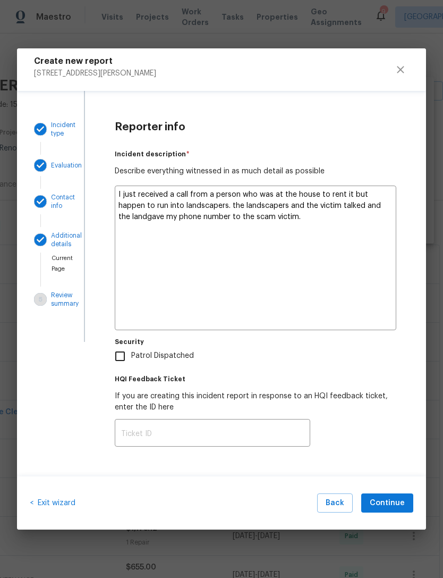
type textarea "x"
type textarea "I just received a call from a person who was at the house to rent it but happen…"
type textarea "x"
type textarea "I just received a call from a person who was at the house to rent it but happen…"
type textarea "x"
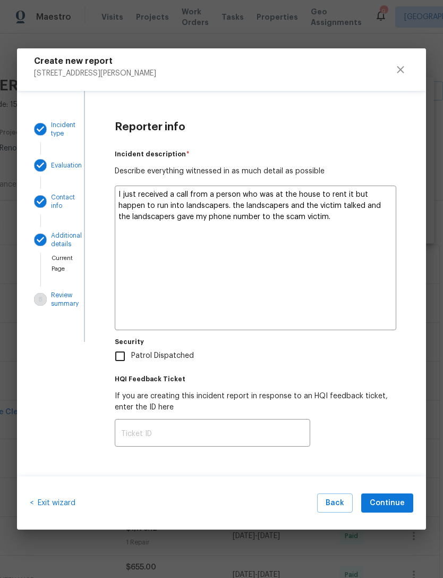
type textarea "I just received a call from a person who was at the house to rent it but happen…"
type textarea "x"
type textarea "I just received a call from a person who was at the house to rent it but happen…"
type textarea "x"
type textarea "I just received a call from a person who was at the house to rent it but happen…"
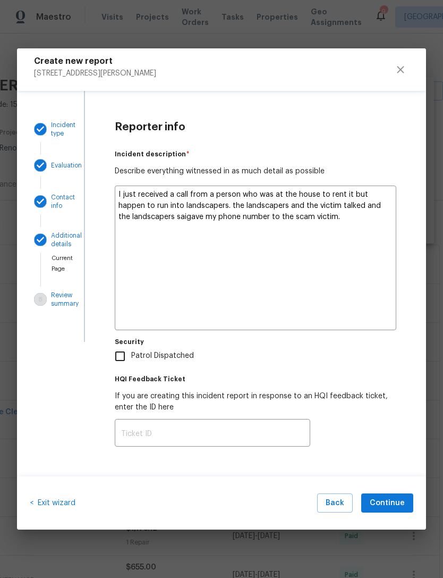
type textarea "x"
type textarea "I just received a call from a person who was at the house to rent it but happen…"
type textarea "x"
type textarea "I just received a call from a person who was at the house to rent it but happen…"
type textarea "x"
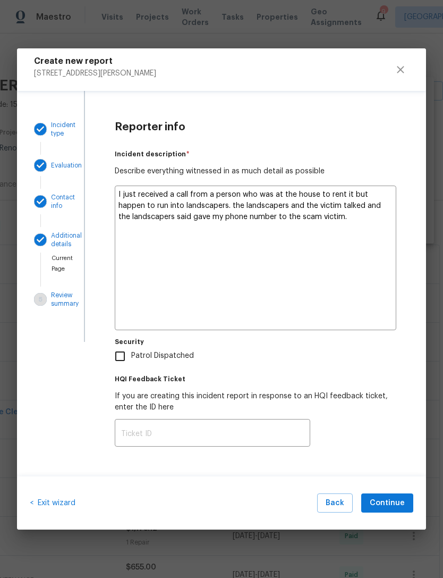
type textarea "I just received a call from a person who was at the house to rent it but happen…"
type textarea "x"
type textarea "I just received a call from a person who was at the house to rent it but happen…"
type textarea "x"
type textarea "I just received a call from a person who was at the house to rent it but happen…"
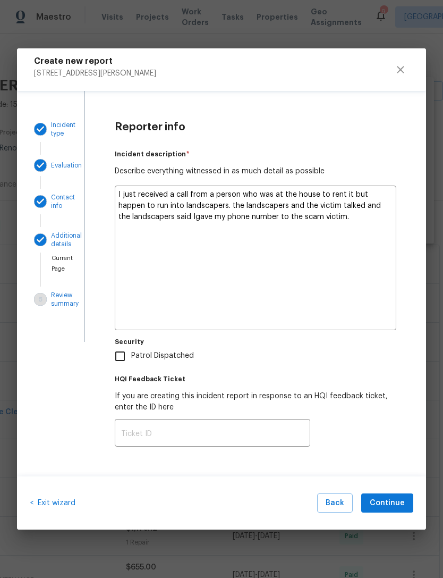
type textarea "x"
type textarea "I just received a call from a person who was at the house to rent it but happen…"
type textarea "x"
type textarea "I just received a call from a person who was at the house to rent it but happen…"
type textarea "x"
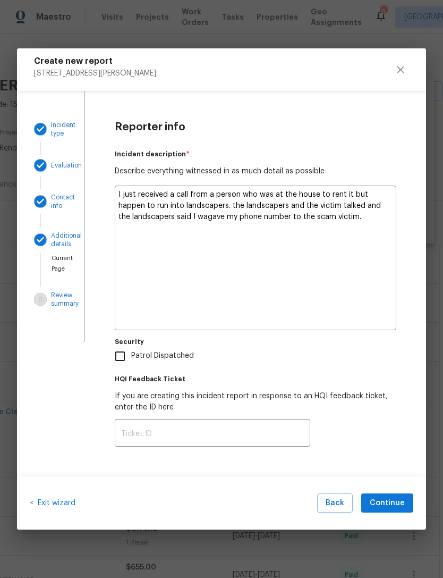
type textarea "I just received a call from a person who was at the house to rent it but happen…"
type textarea "x"
type textarea "I just received a call from a person who was at the house to rent it but happen…"
type textarea "x"
type textarea "I just received a call from a person who was at the house to rent it but happen…"
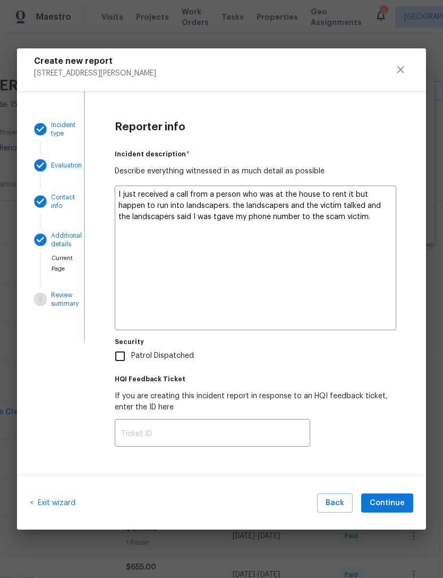
type textarea "x"
type textarea "I just received a call from a person who was at the house to rent it but happen…"
type textarea "x"
type textarea "I just received a call from a person who was at the house to rent it but happen…"
type textarea "x"
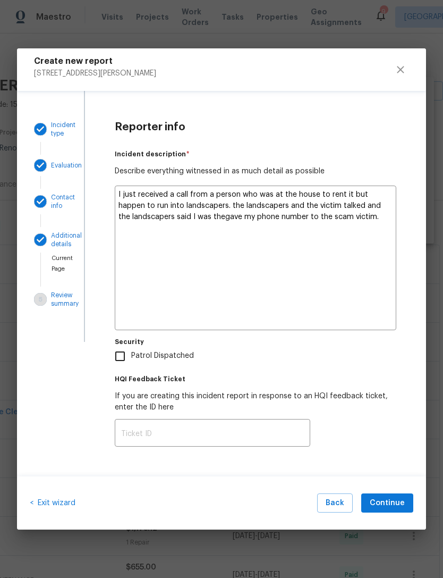
type textarea "I just received a call from a person who was at the house to rent it but happen…"
type textarea "x"
type textarea "I just received a call from a person who was at the house to rent it but happen…"
type textarea "x"
type textarea "I just received a call from a person who was at the house to rent it but happen…"
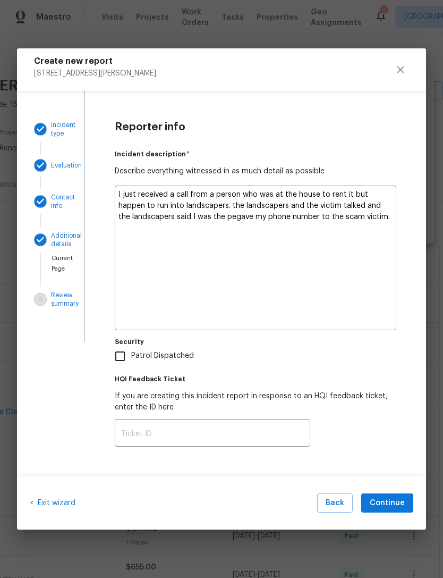
type textarea "x"
type textarea "I just received a call from a person who was at the house to rent it but happen…"
type textarea "x"
type textarea "I just received a call from a person who was at the house to rent it but happen…"
type textarea "x"
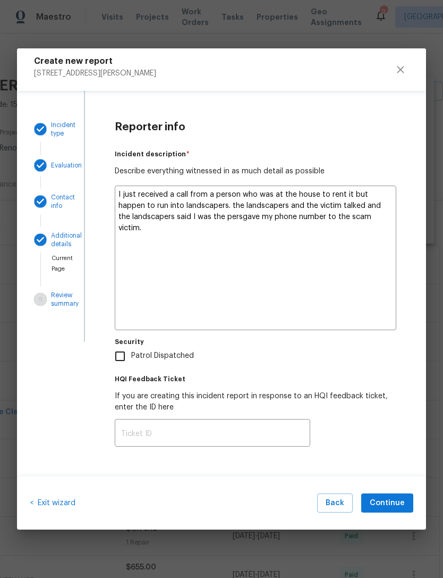
type textarea "I just received a call from a person who was at the house to rent it but happen…"
type textarea "x"
type textarea "I just received a call from a person who was at the house to rent it but happen…"
type textarea "x"
type textarea "I just received a call from a person who was at the house to rent it but happen…"
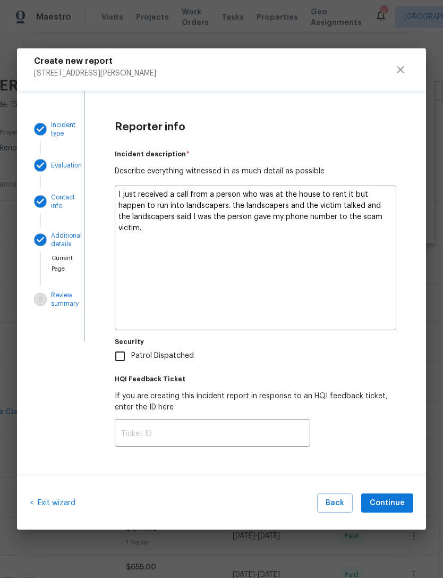
type textarea "x"
type textarea "I just received a call from a person who was at the house to rent it but happen…"
type textarea "x"
type textarea "I just received a call from a person who was at the house to rent it but happen…"
type textarea "x"
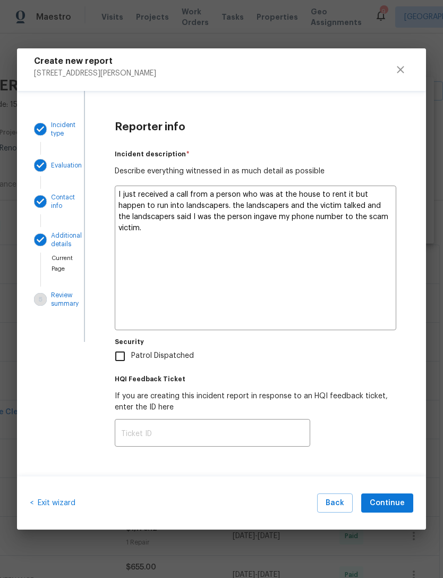
type textarea "I just received a call from a person who was at the house to rent it but happen…"
type textarea "x"
type textarea "I just received a call from a person who was at the house to rent it but happen…"
type textarea "x"
type textarea "I just received a call from a person who was at the house to rent it but happen…"
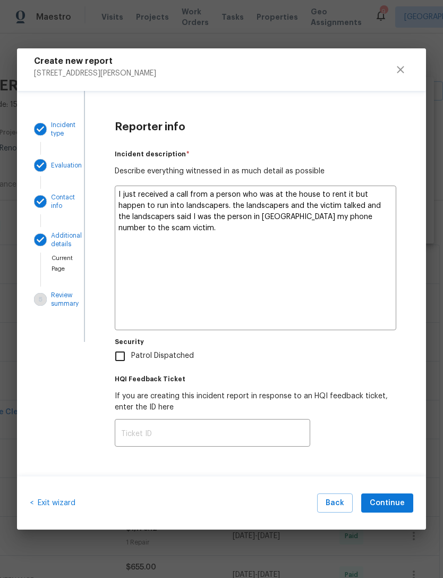
type textarea "x"
type textarea "I just received a call from a person who was at the house to rent it but happen…"
type textarea "x"
type textarea "I just received a call from a person who was at the house to rent it but happen…"
type textarea "x"
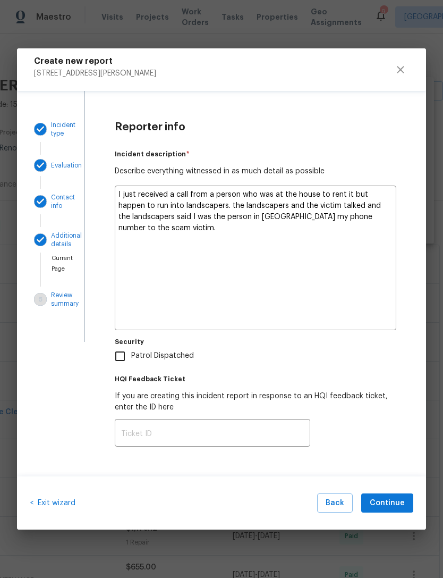
type textarea "I just received a call from a person who was at the house to rent it but happen…"
type textarea "x"
type textarea "I just received a call from a person who was at the house to rent it but happen…"
type textarea "x"
type textarea "I just received a call from a person who was at the house to rent it but happen…"
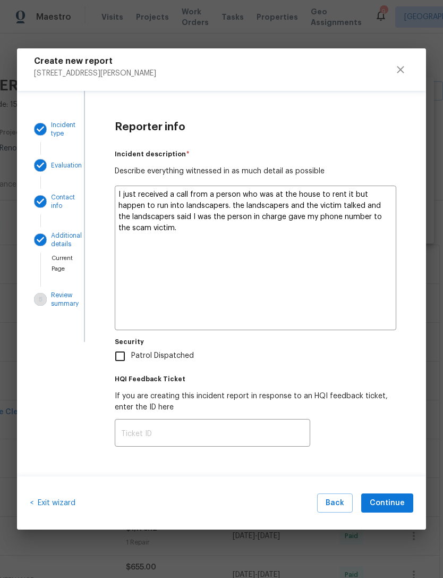
type textarea "x"
type textarea "I just received a call from a person who was at the house to rent it but happen…"
type textarea "x"
type textarea "I just received a call from a person who was at the house to rent it but happen…"
type textarea "x"
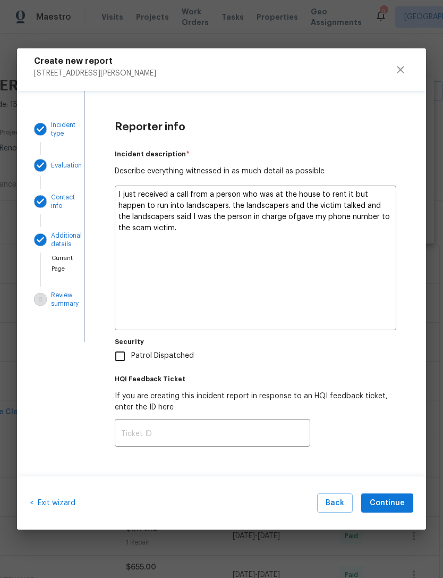
type textarea "I just received a call from a person who was at the house to rent it but happen…"
type textarea "x"
type textarea "I just received a call from a person who was at the house to rent it but happen…"
type textarea "x"
type textarea "I just received a call from a person who was at the house to rent it but happen…"
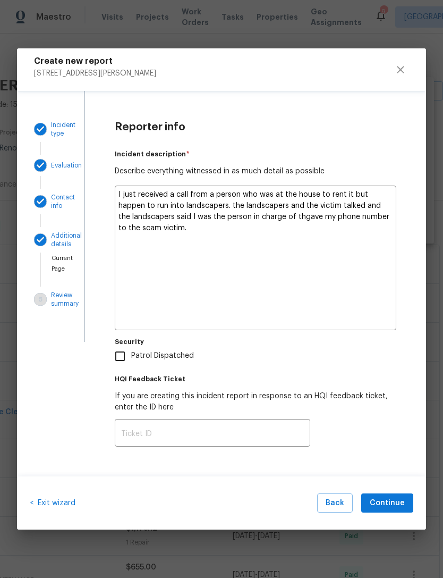
type textarea "x"
type textarea "I just received a call from a person who was at the house to rent it but happen…"
type textarea "x"
type textarea "I just received a call from a person who was at the house to rent it but happen…"
click at [367, 225] on textarea "I just received a call from a person who was at the house to rent it but happen…" at bounding box center [256, 258] width 282 height 145
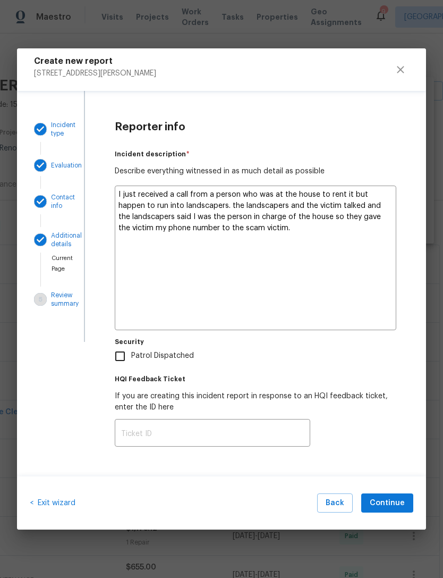
click at [288, 239] on textarea "I just received a call from a person who was at the house to rent it but happen…" at bounding box center [256, 258] width 282 height 145
click at [288, 238] on textarea "I just received a call from a person who was at the house to rent it but happen…" at bounding box center [256, 258] width 282 height 145
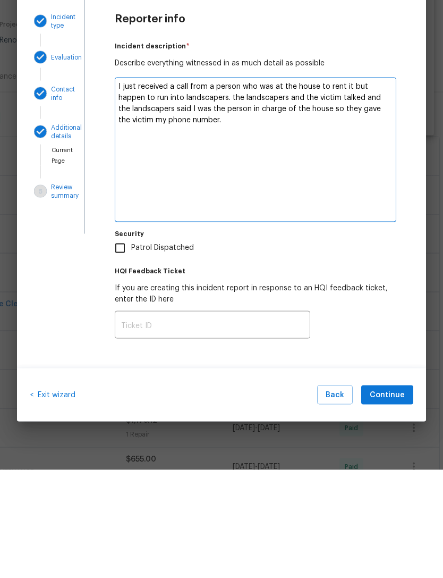
click at [119, 345] on input "Patrol Dispatched" at bounding box center [120, 356] width 22 height 22
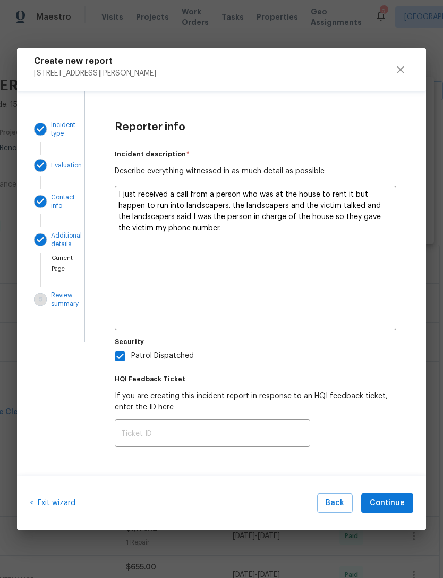
click at [236, 240] on textarea "I just received a call from a person who was at the house to rent it but happen…" at bounding box center [256, 258] width 282 height 145
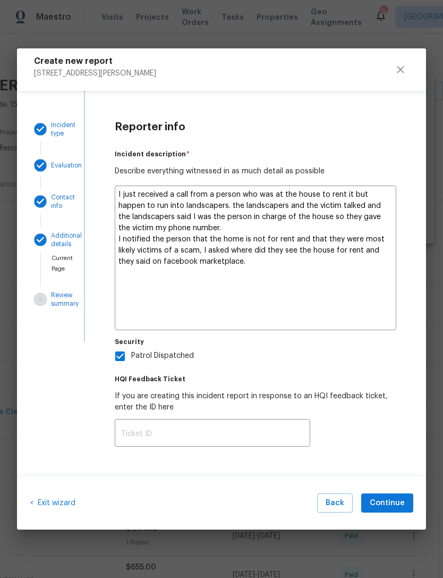
click at [318, 246] on textarea "I just received a call from a person who was at the house to rent it but happen…" at bounding box center [256, 258] width 282 height 145
click at [342, 306] on textarea "I just received a call from a person who was at the house to rent it but happen…" at bounding box center [256, 258] width 282 height 145
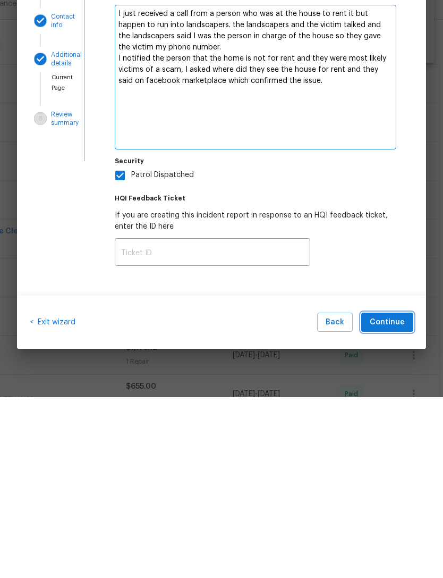
click at [394, 497] on span "Continue" at bounding box center [387, 503] width 35 height 13
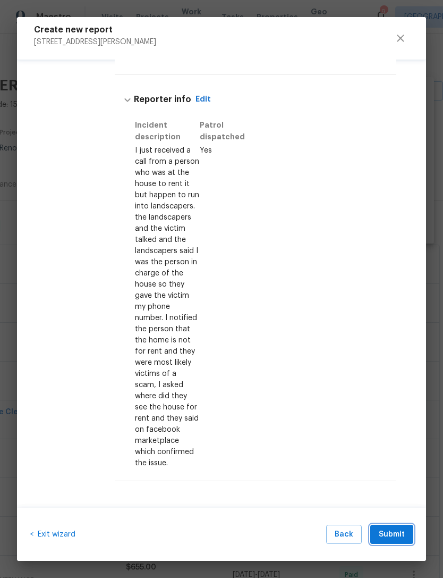
scroll to position [484, 0]
click at [400, 532] on span "Submit" at bounding box center [392, 534] width 26 height 13
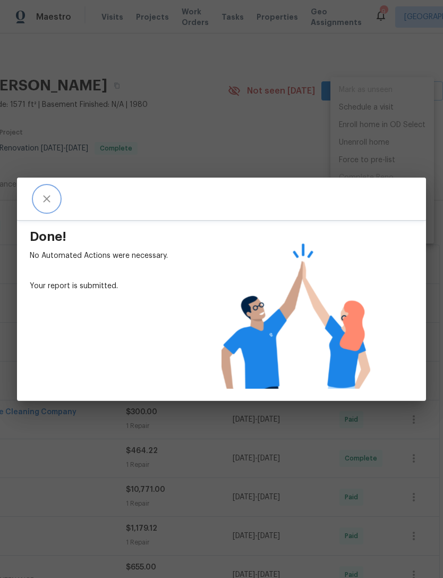
click at [44, 196] on icon "close" at bounding box center [46, 198] width 7 height 7
